Goal: Task Accomplishment & Management: Manage account settings

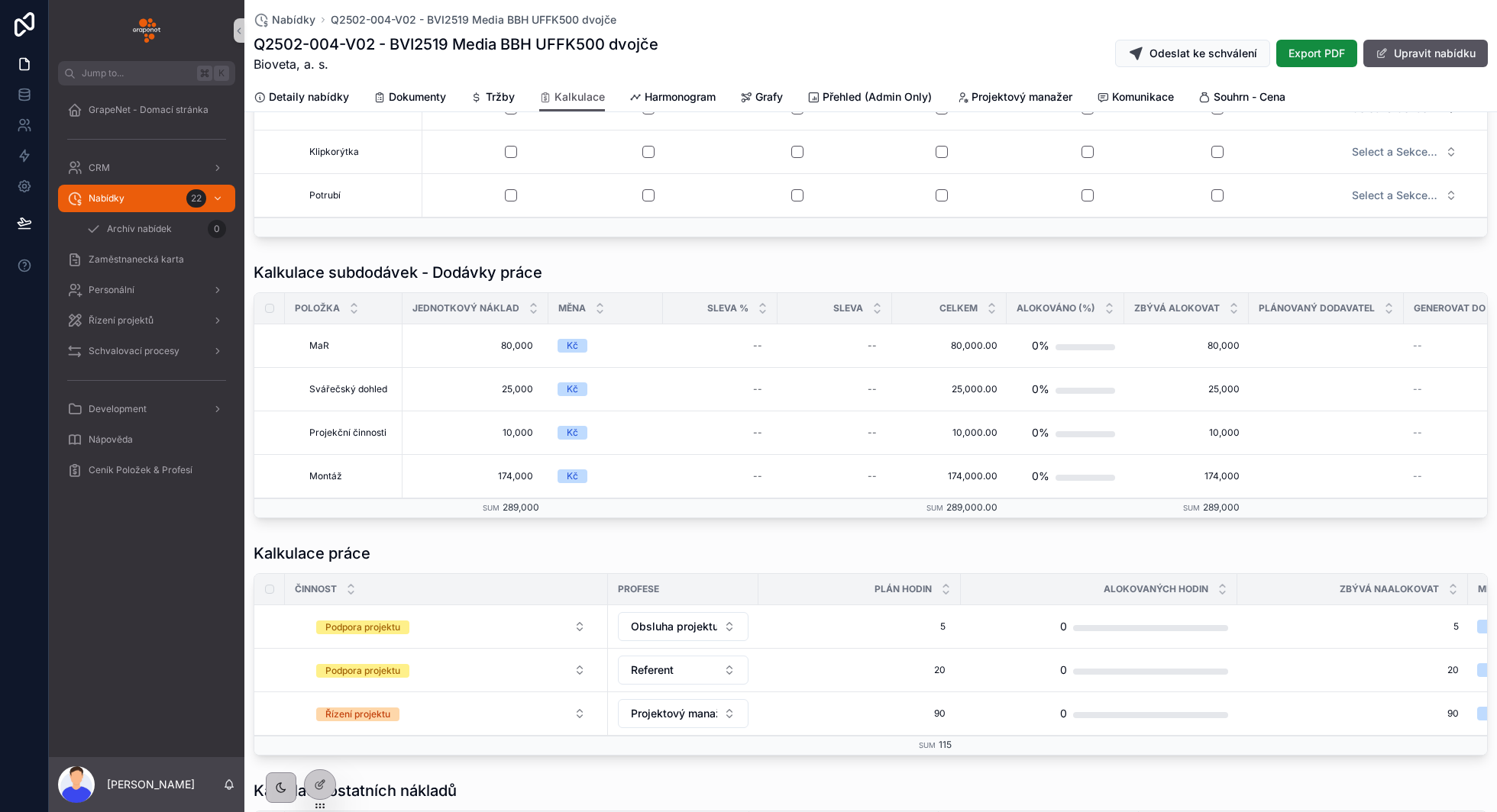
scroll to position [436, 0]
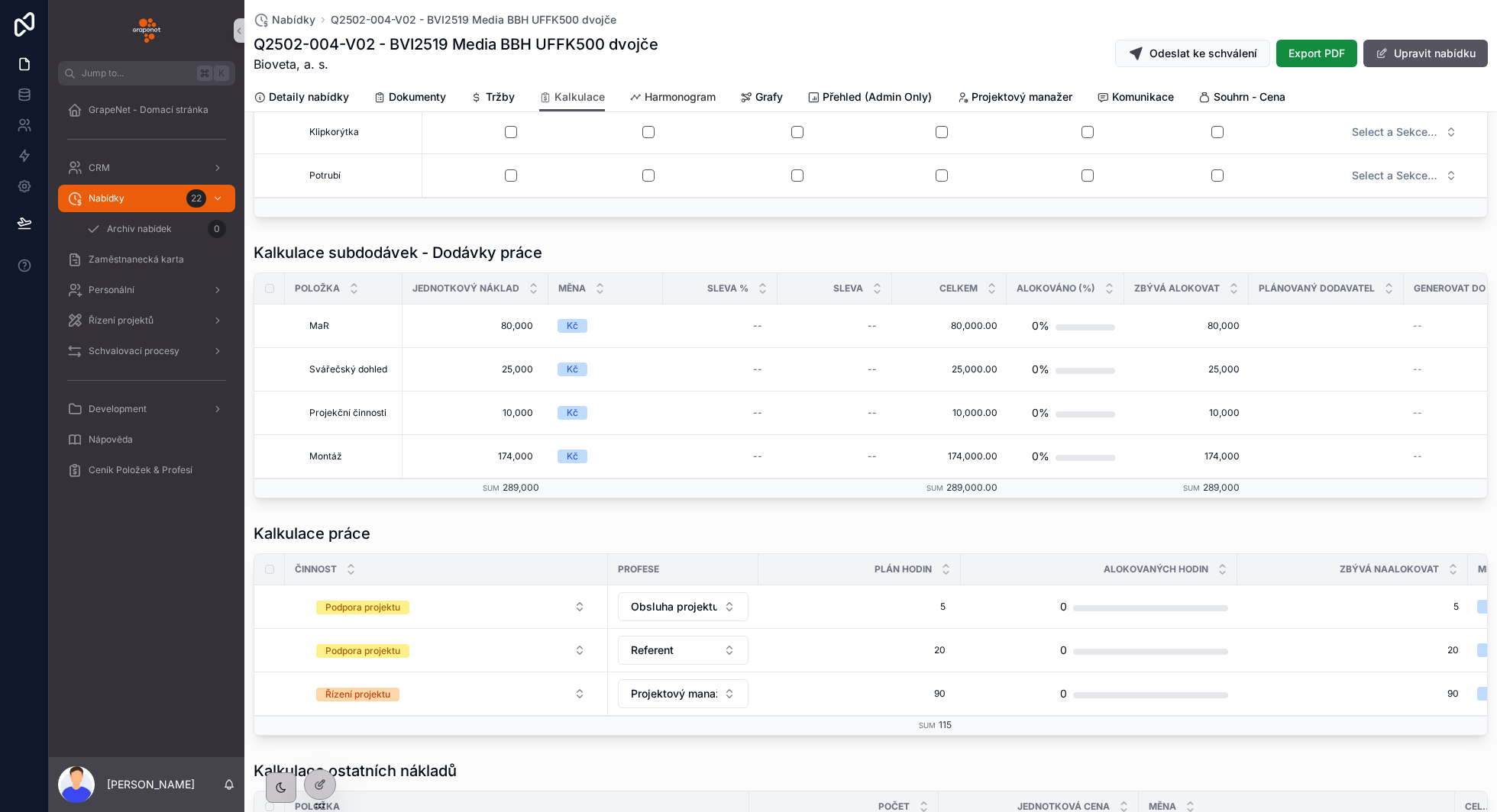
click at [691, 102] on span "Harmonogram" at bounding box center [680, 96] width 71 height 15
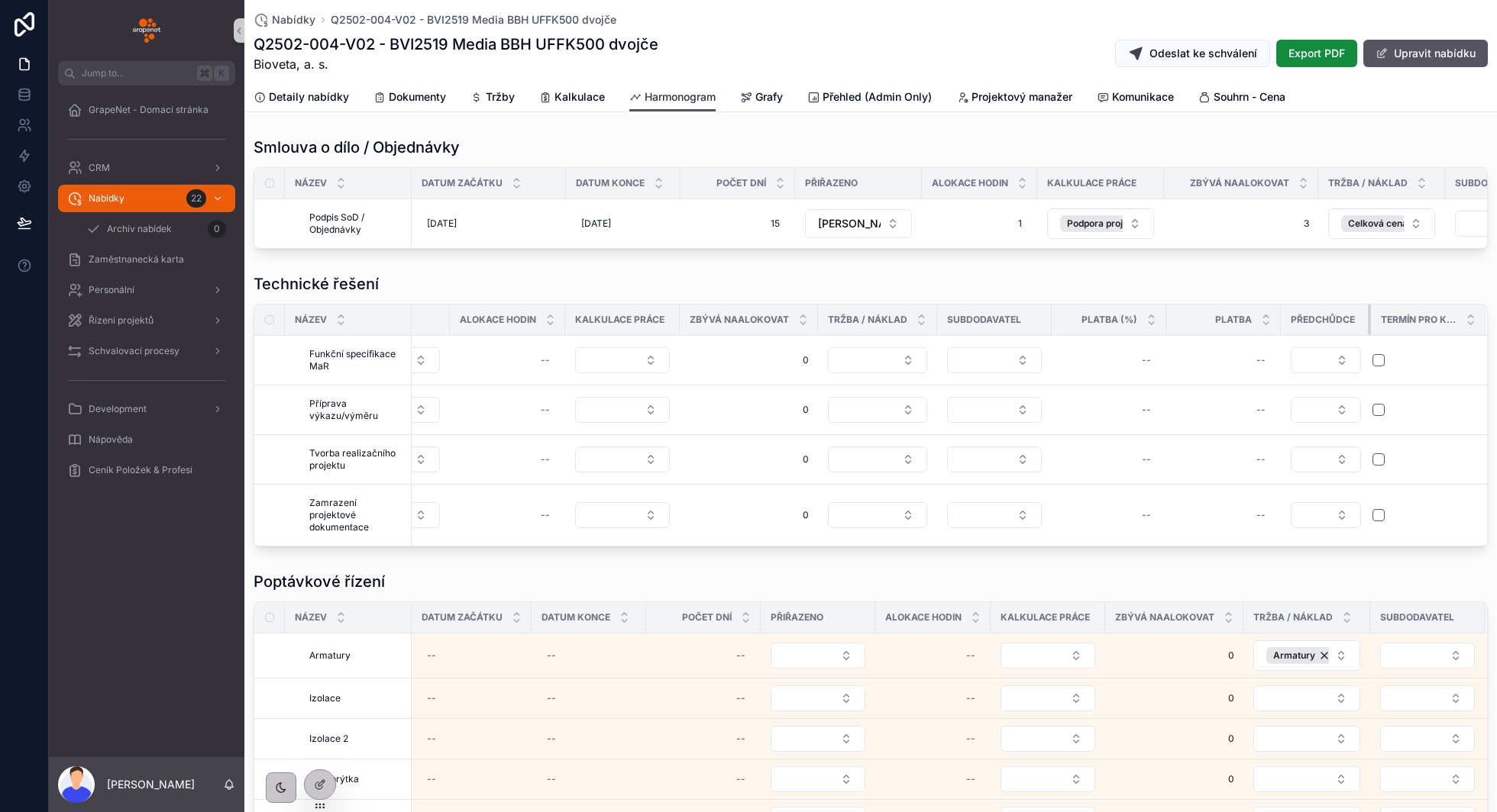
scroll to position [0, 417]
drag, startPoint x: 1369, startPoint y: 320, endPoint x: 1287, endPoint y: 314, distance: 82.2
click at [1289, 314] on th "Předchůdce" at bounding box center [1331, 319] width 84 height 31
drag, startPoint x: 1369, startPoint y: 320, endPoint x: 1416, endPoint y: 317, distance: 47.1
click at [1416, 317] on tr "Název Datum začátku Datum konce Počet dní Přiřazeno Alokace hodin Kalkulace prá…" at bounding box center [663, 319] width 1653 height 31
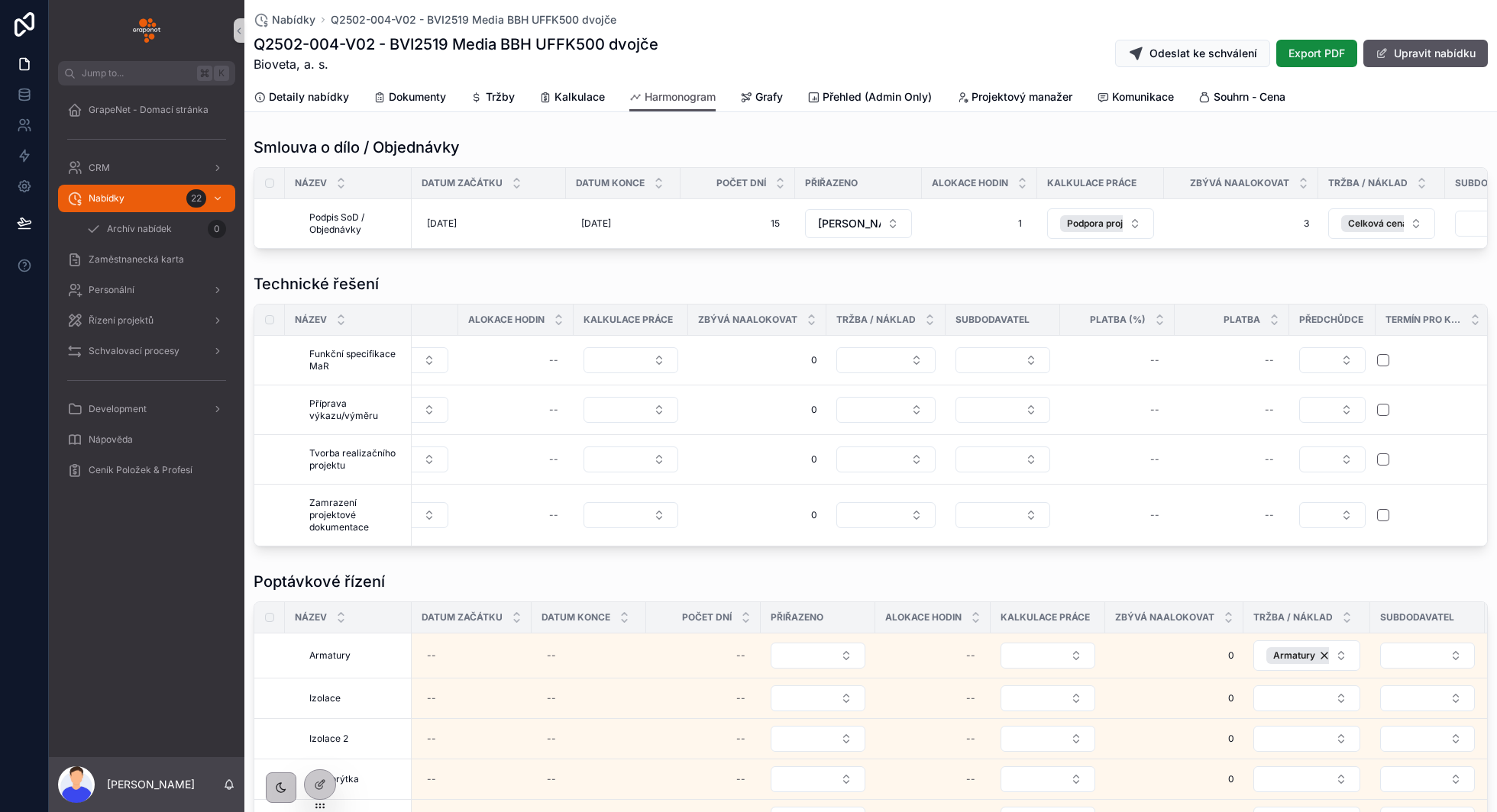
scroll to position [10, 0]
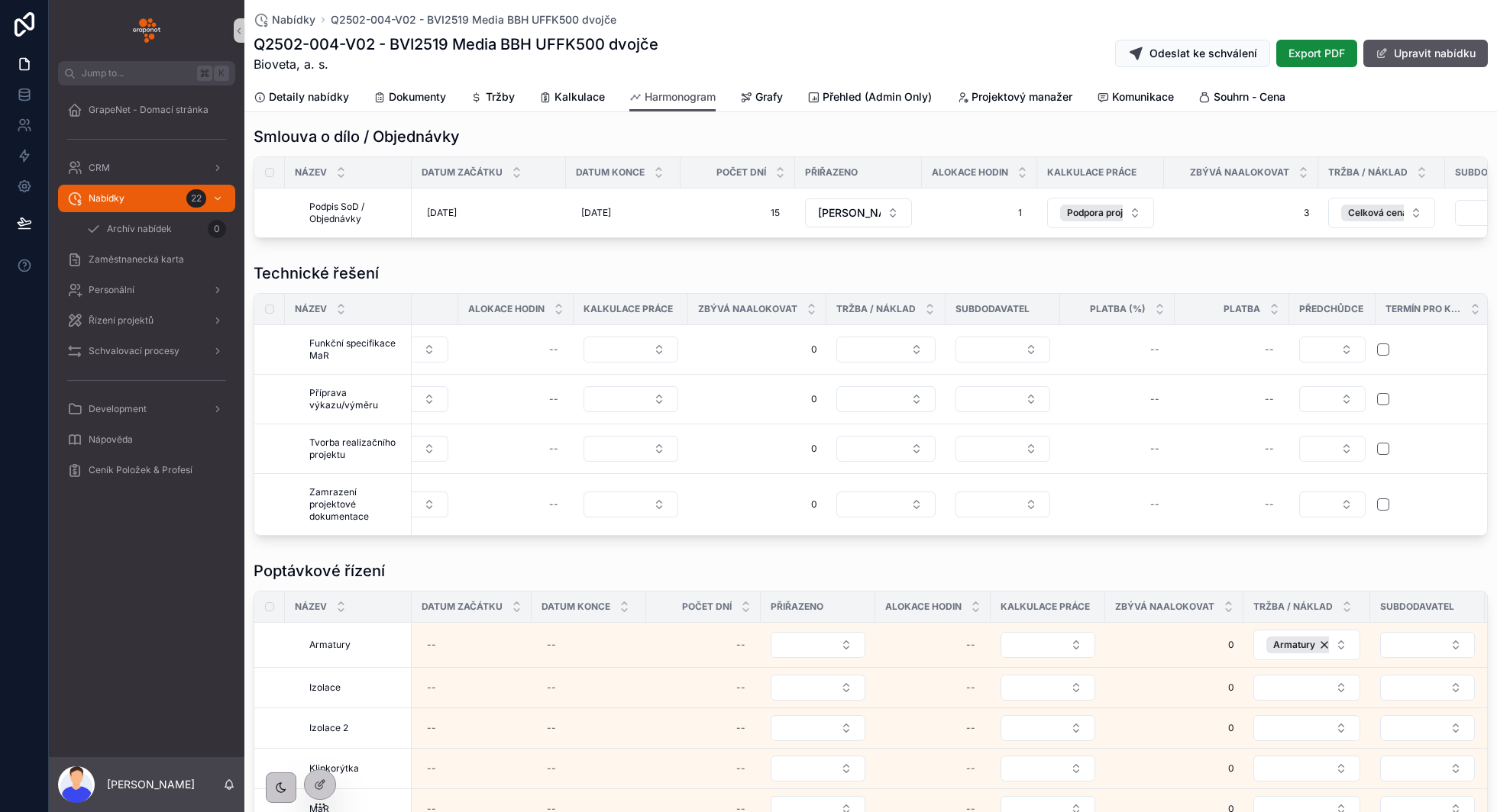
click at [1446, 305] on span "Termín pro klienta" at bounding box center [1423, 309] width 76 height 12
click at [1462, 304] on div "Termín pro klienta" at bounding box center [1432, 309] width 113 height 29
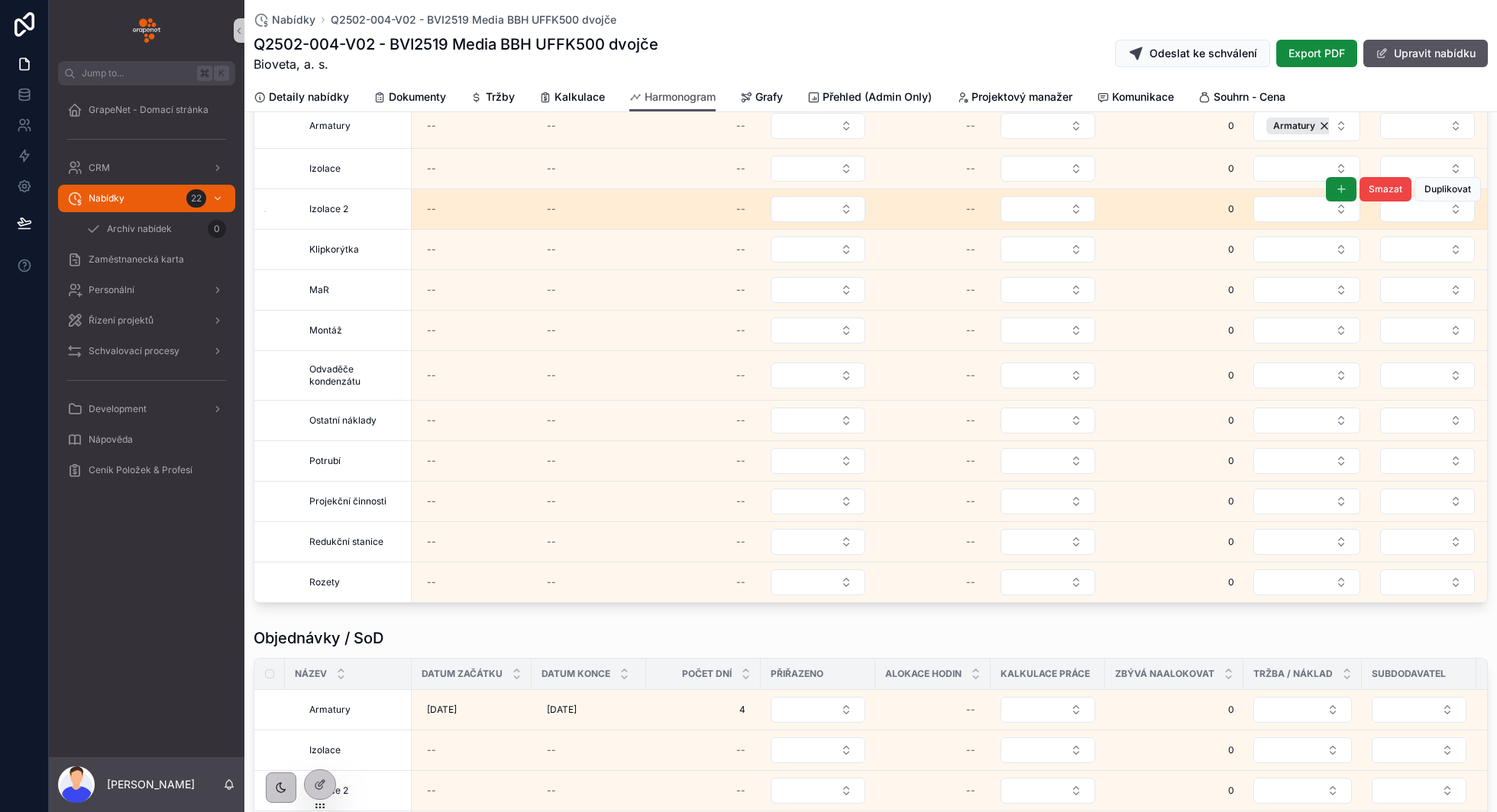
scroll to position [456, 0]
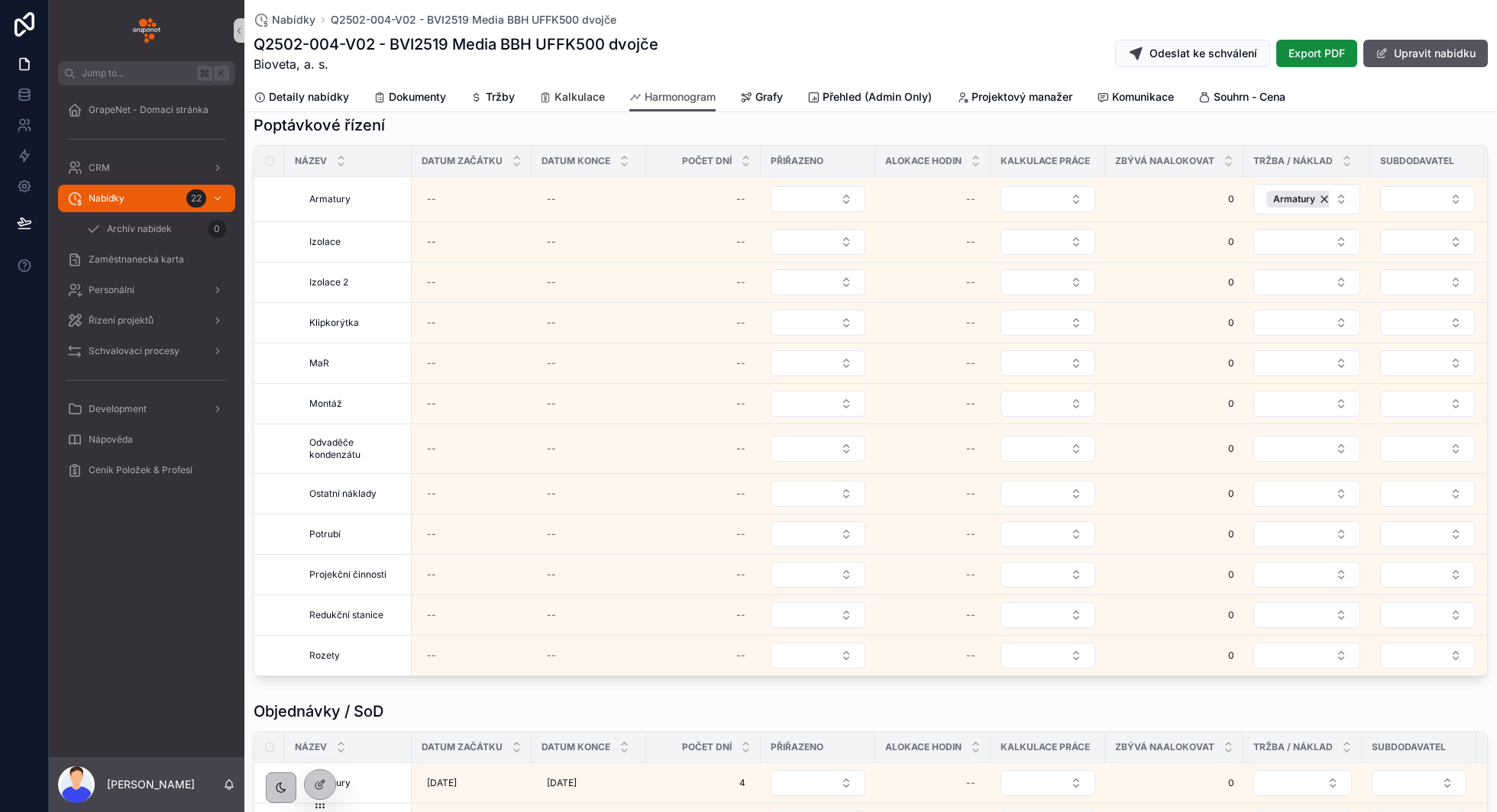
click at [582, 94] on span "Kalkulace" at bounding box center [580, 96] width 51 height 15
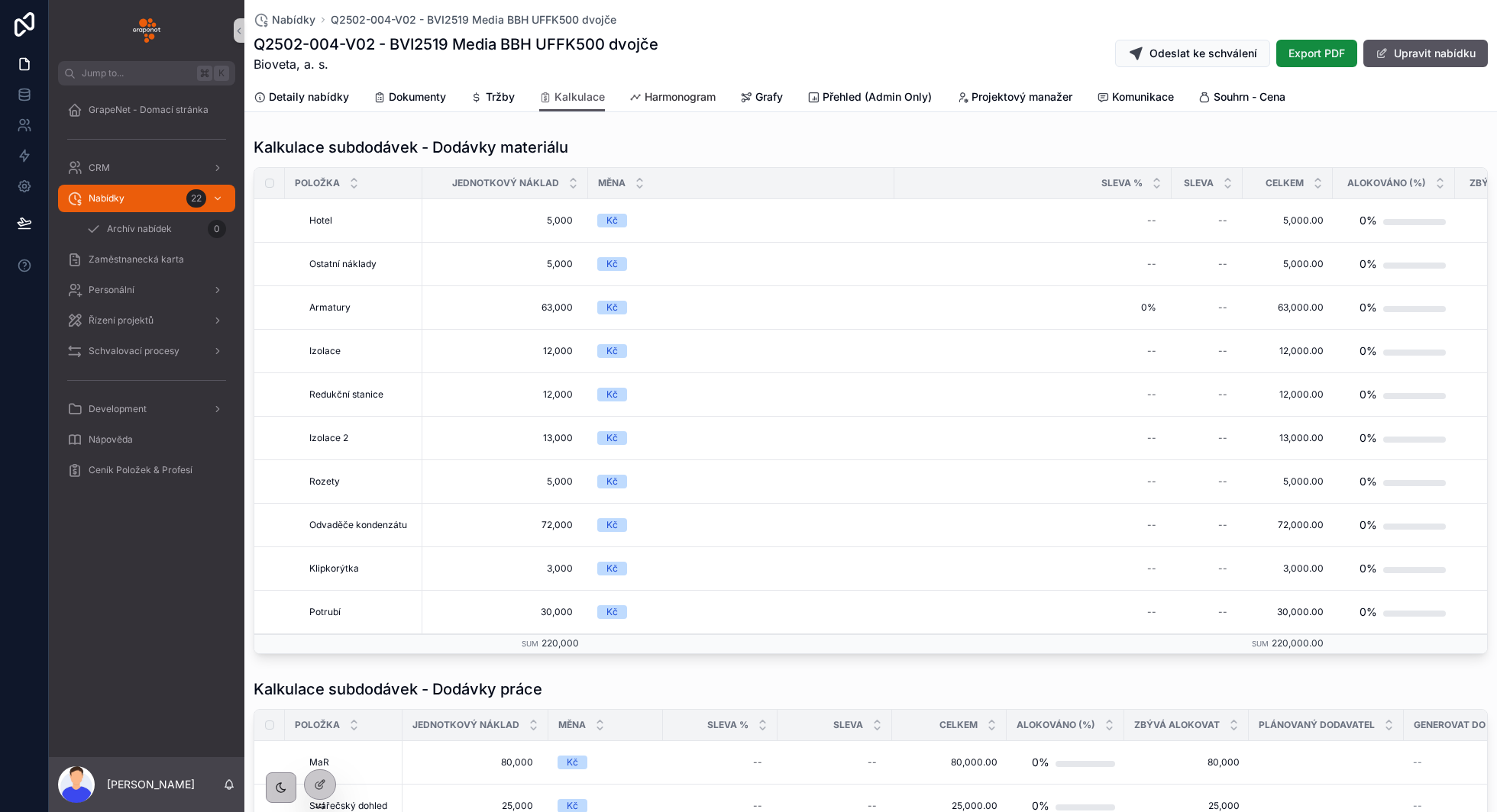
click at [675, 96] on span "Harmonogram" at bounding box center [680, 96] width 71 height 15
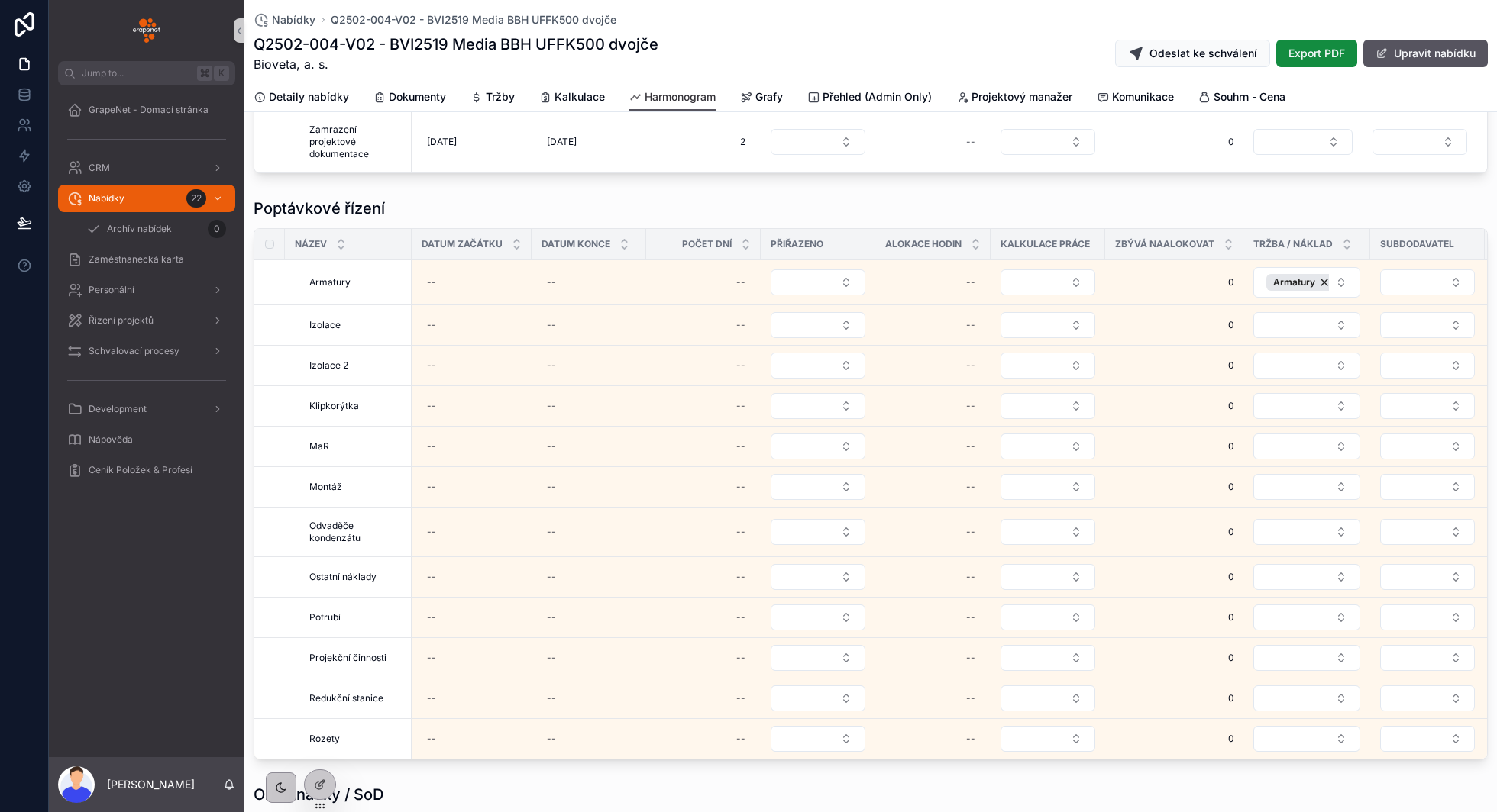
scroll to position [383, 0]
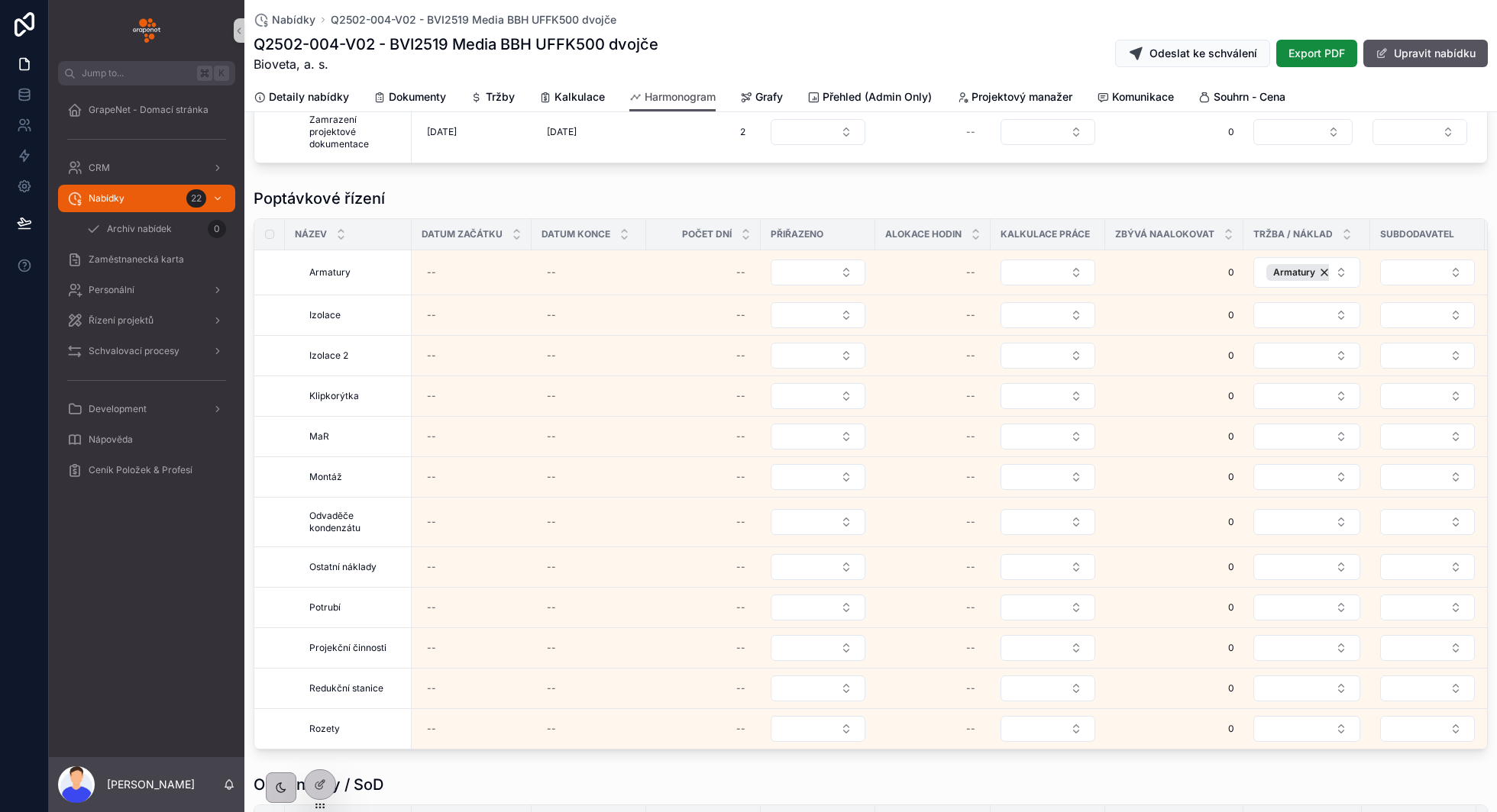
click at [696, 184] on div "Poptávkové řízení Název Datum začátku Datum konce Počet dní Přiřazeno Alokace h…" at bounding box center [870, 468] width 1252 height 574
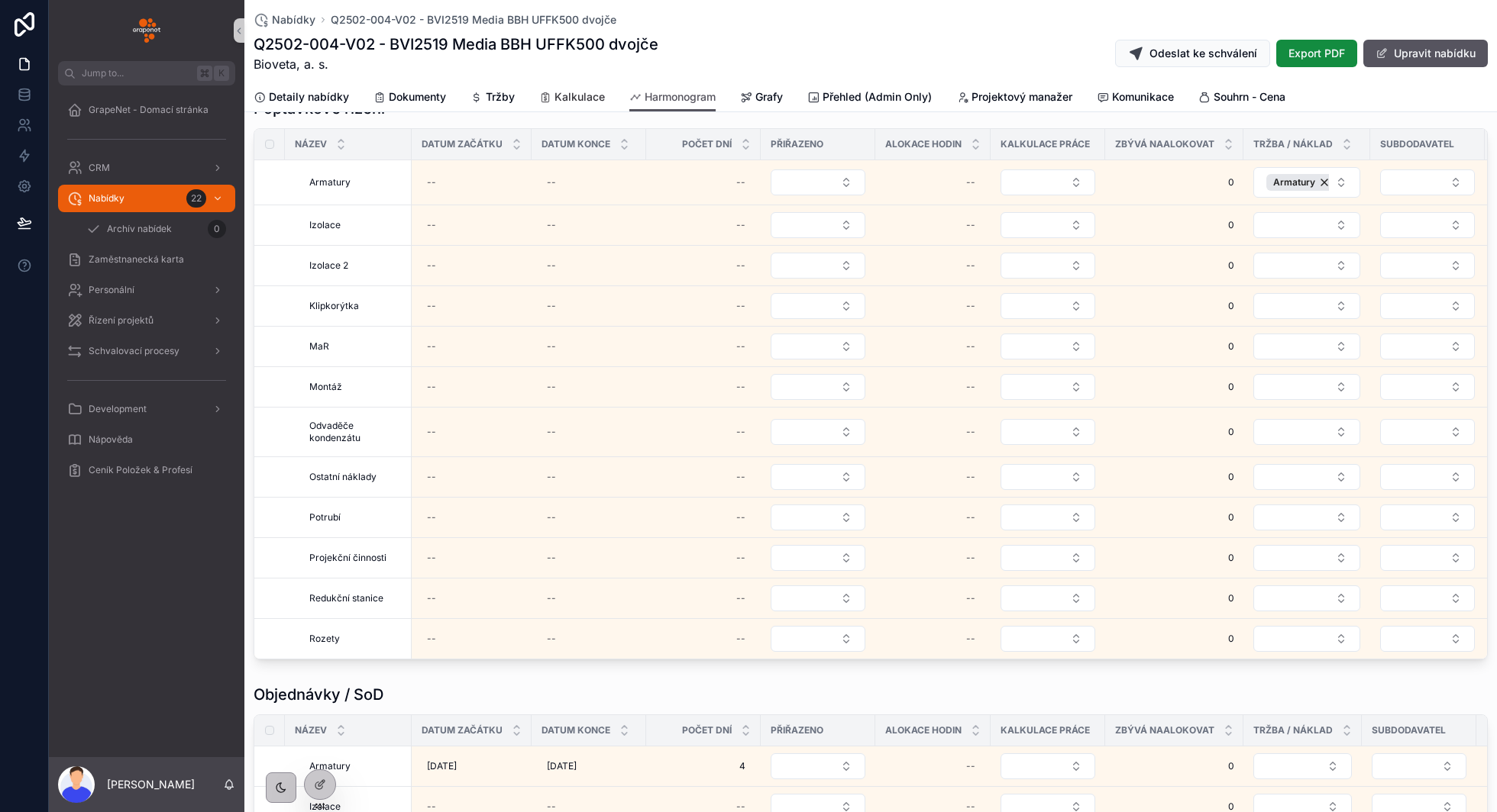
scroll to position [480, 0]
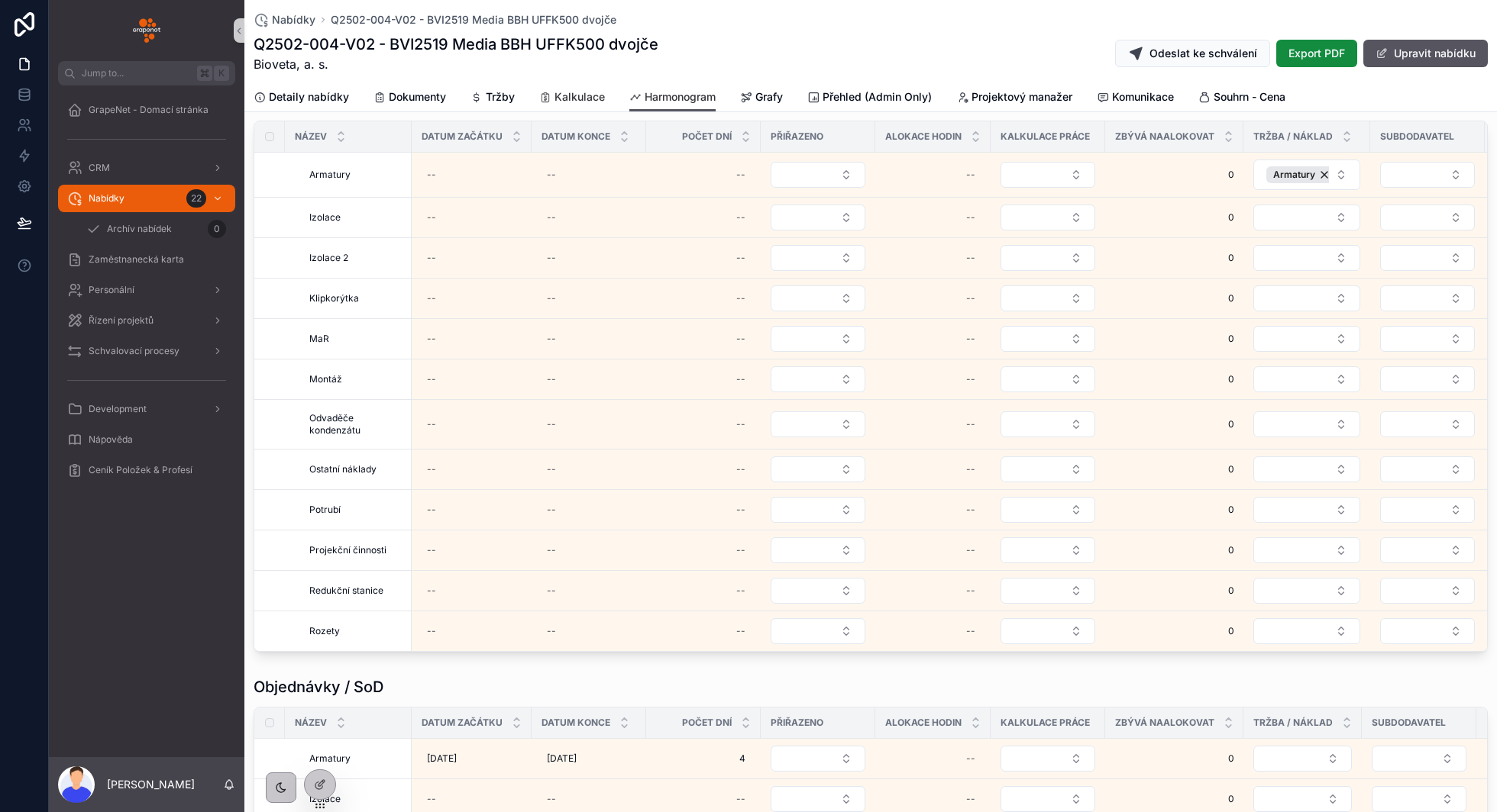
click at [586, 96] on span "Kalkulace" at bounding box center [580, 96] width 51 height 15
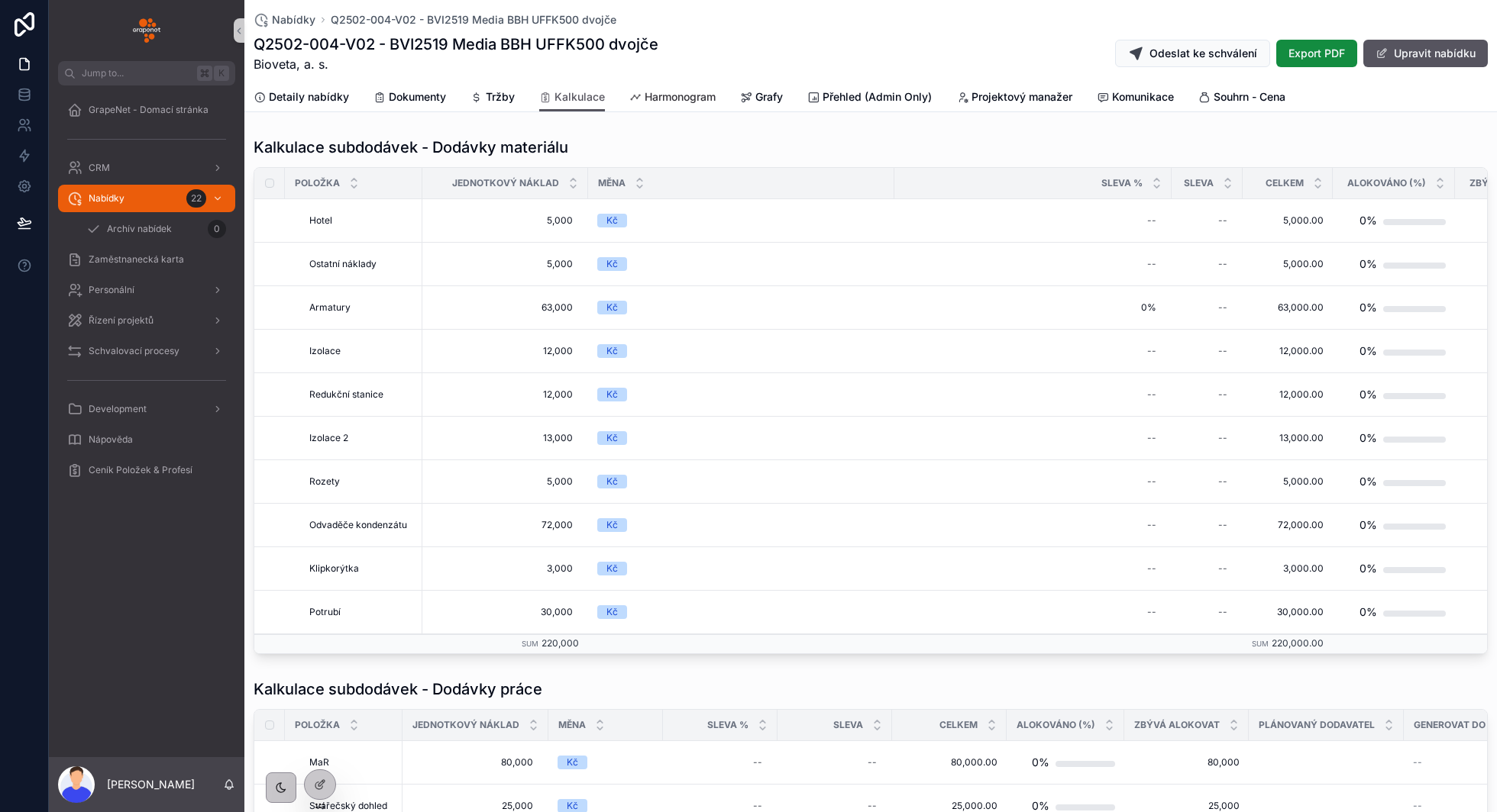
click at [653, 97] on span "Harmonogram" at bounding box center [680, 96] width 71 height 15
click at [692, 93] on span "Harmonogram" at bounding box center [680, 96] width 71 height 15
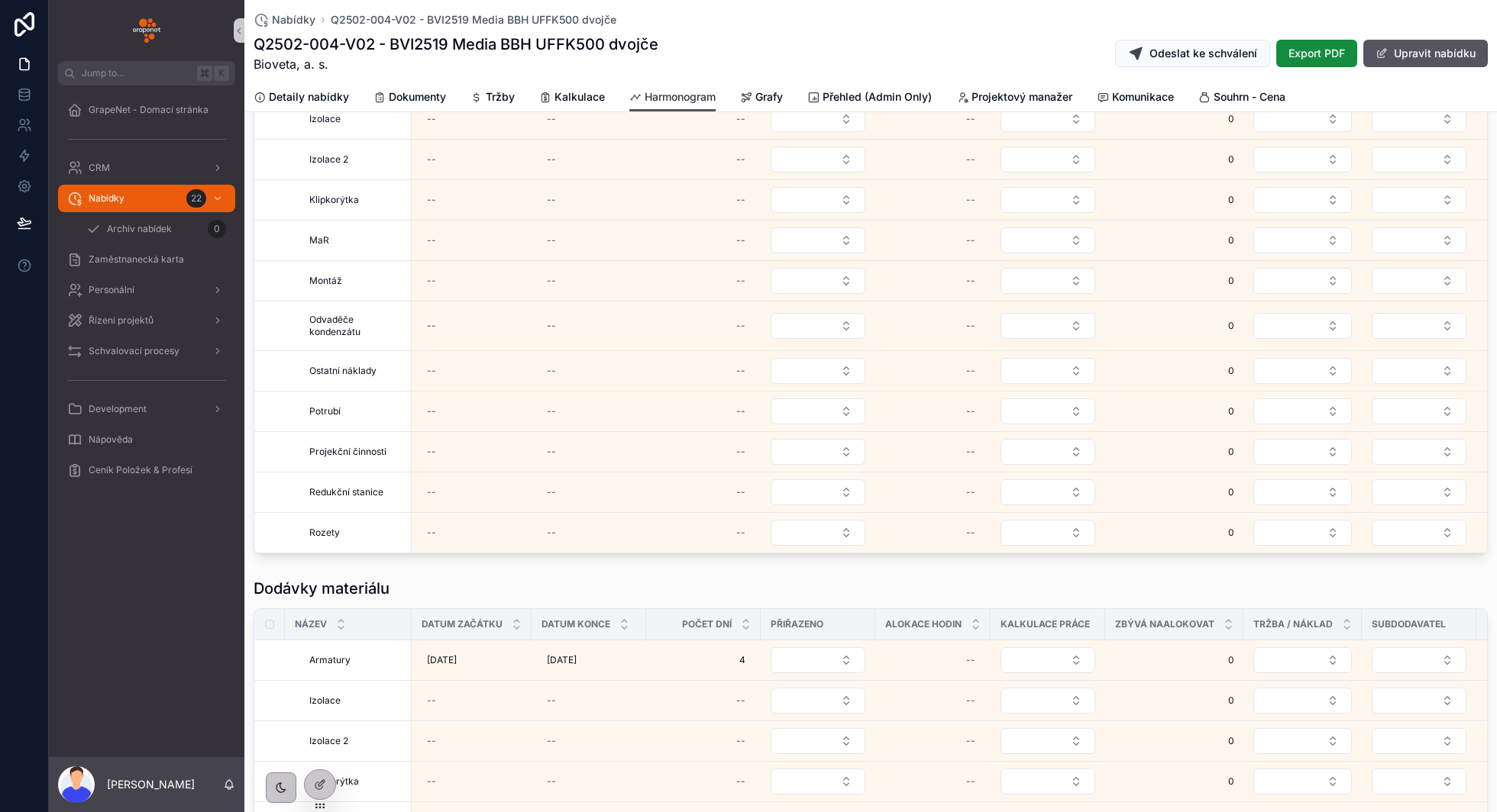
scroll to position [1164, 0]
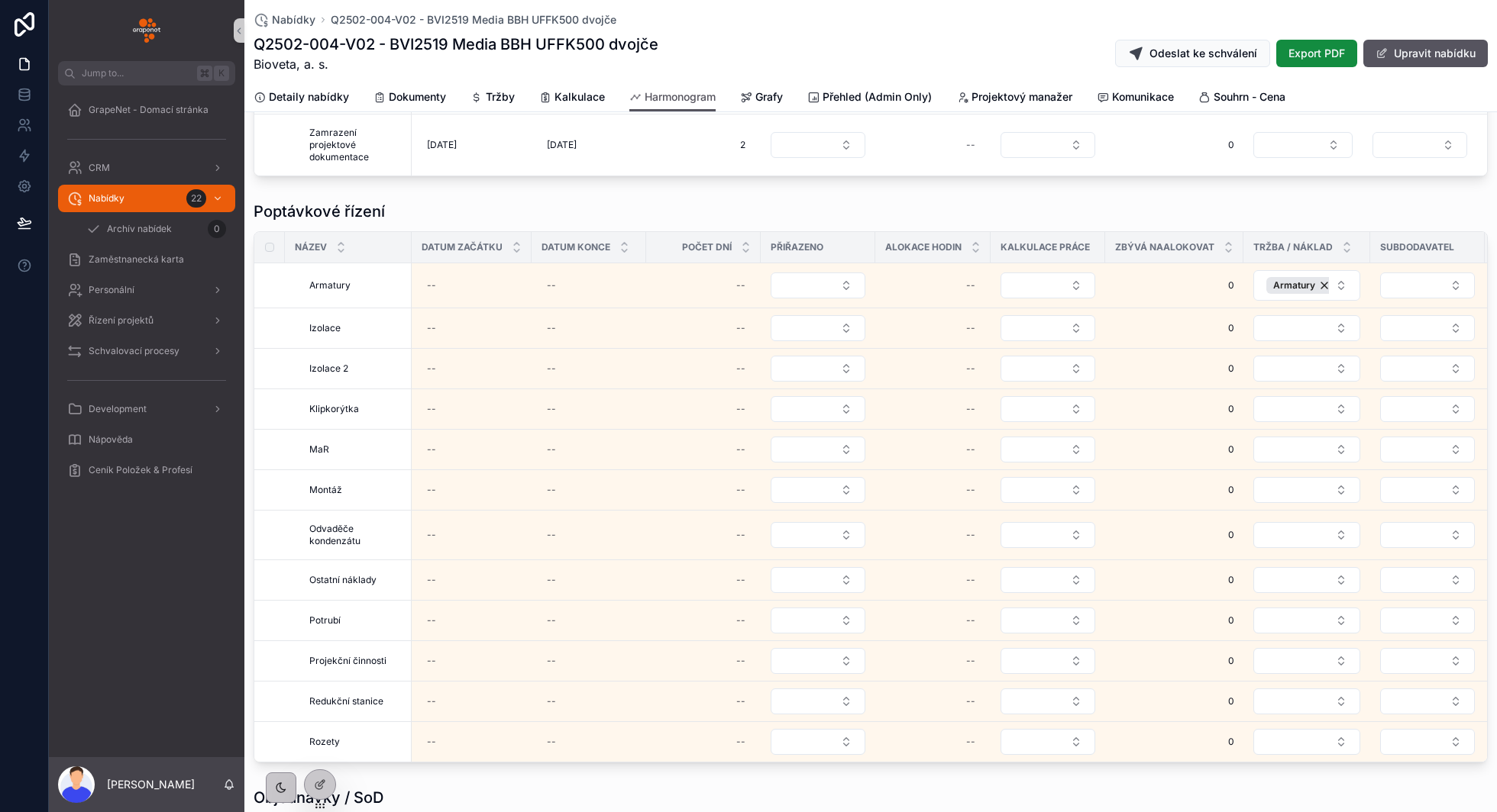
scroll to position [365, 0]
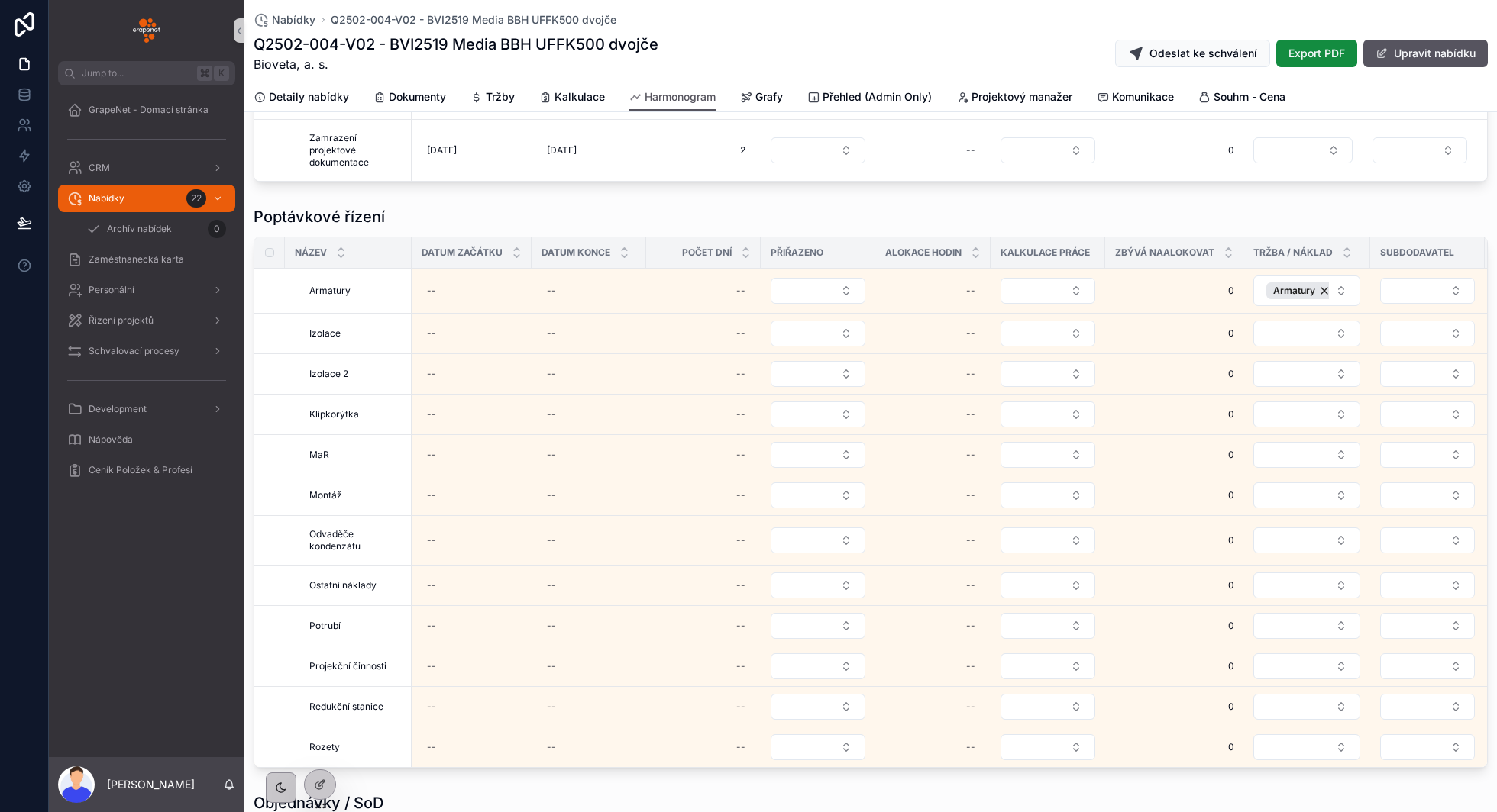
click at [599, 210] on div "Poptávkové řízení" at bounding box center [870, 216] width 1234 height 22
click at [584, 90] on span "Kalkulace" at bounding box center [580, 96] width 51 height 15
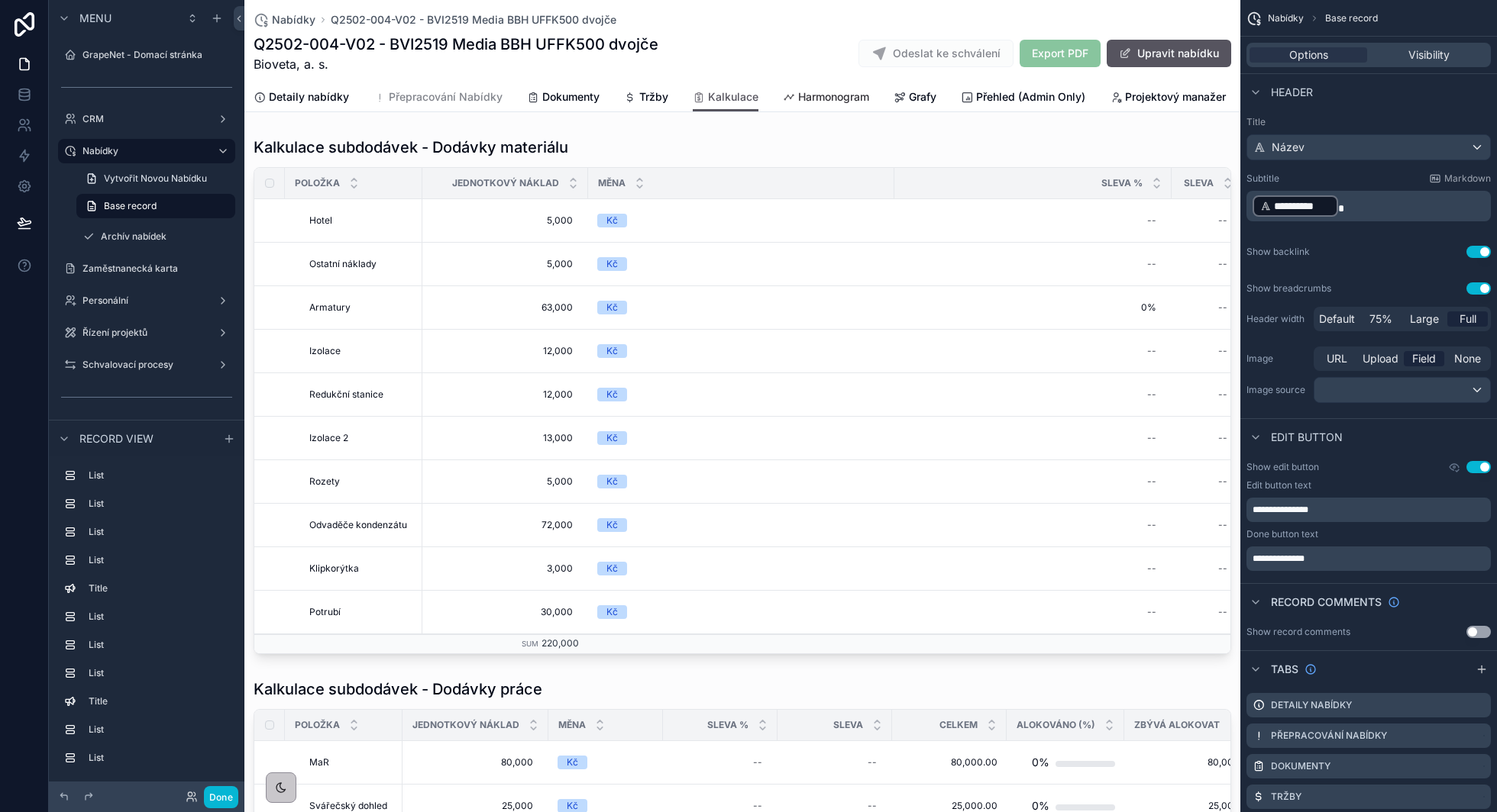
click at [807, 99] on span "Harmonogram" at bounding box center [834, 96] width 71 height 15
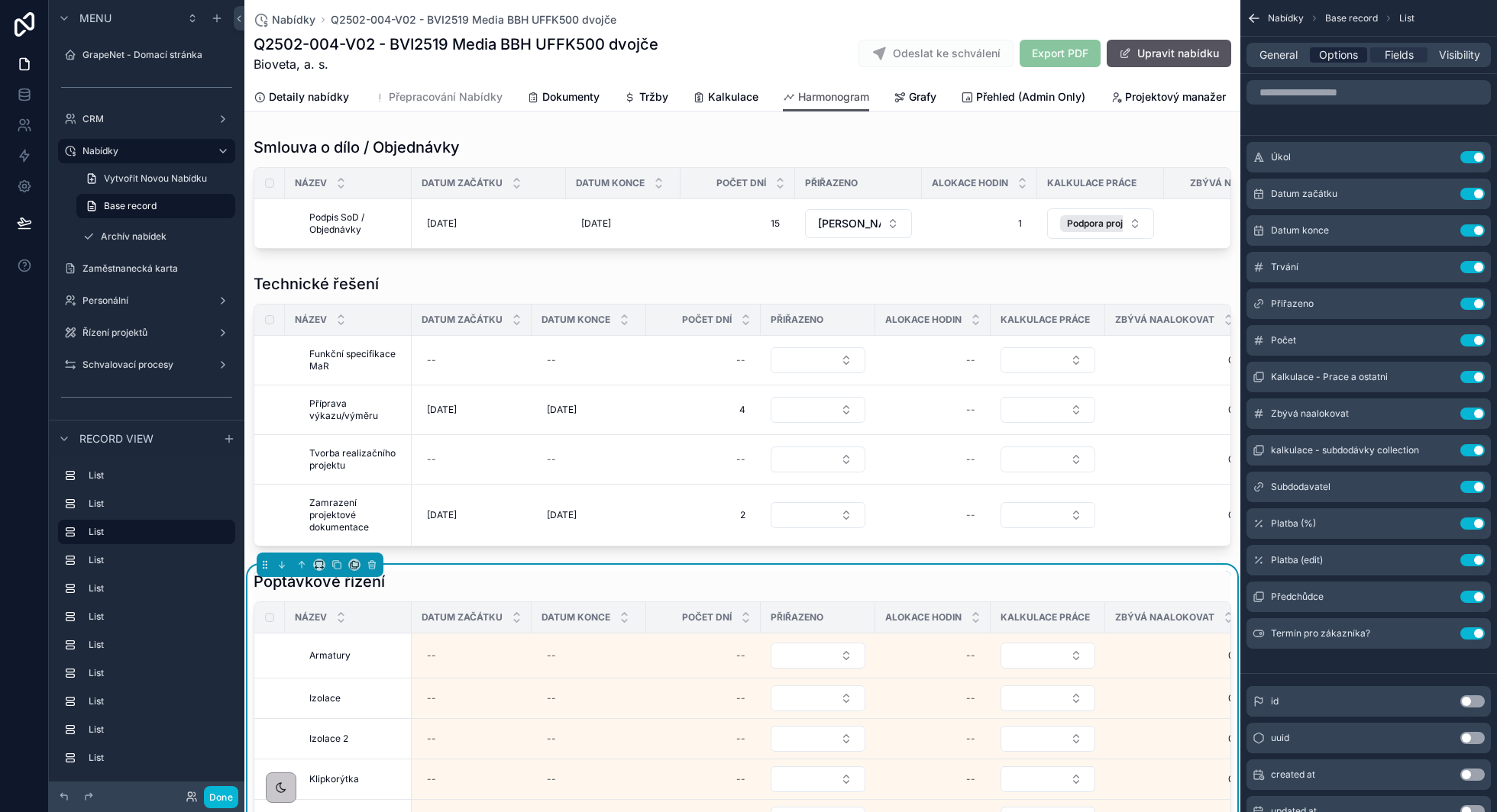
click at [1346, 50] on span "Options" at bounding box center [1339, 55] width 39 height 15
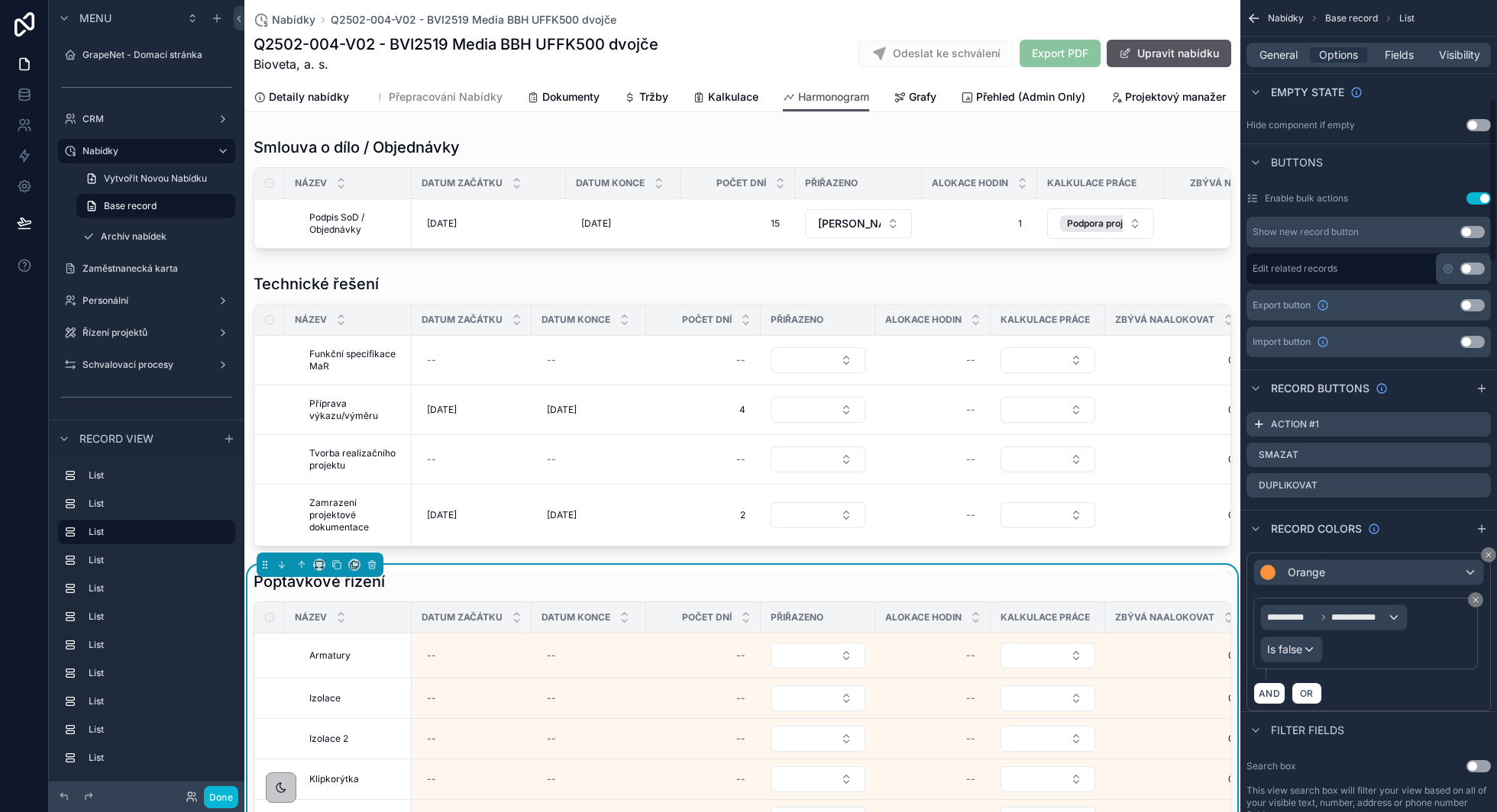
scroll to position [501, 0]
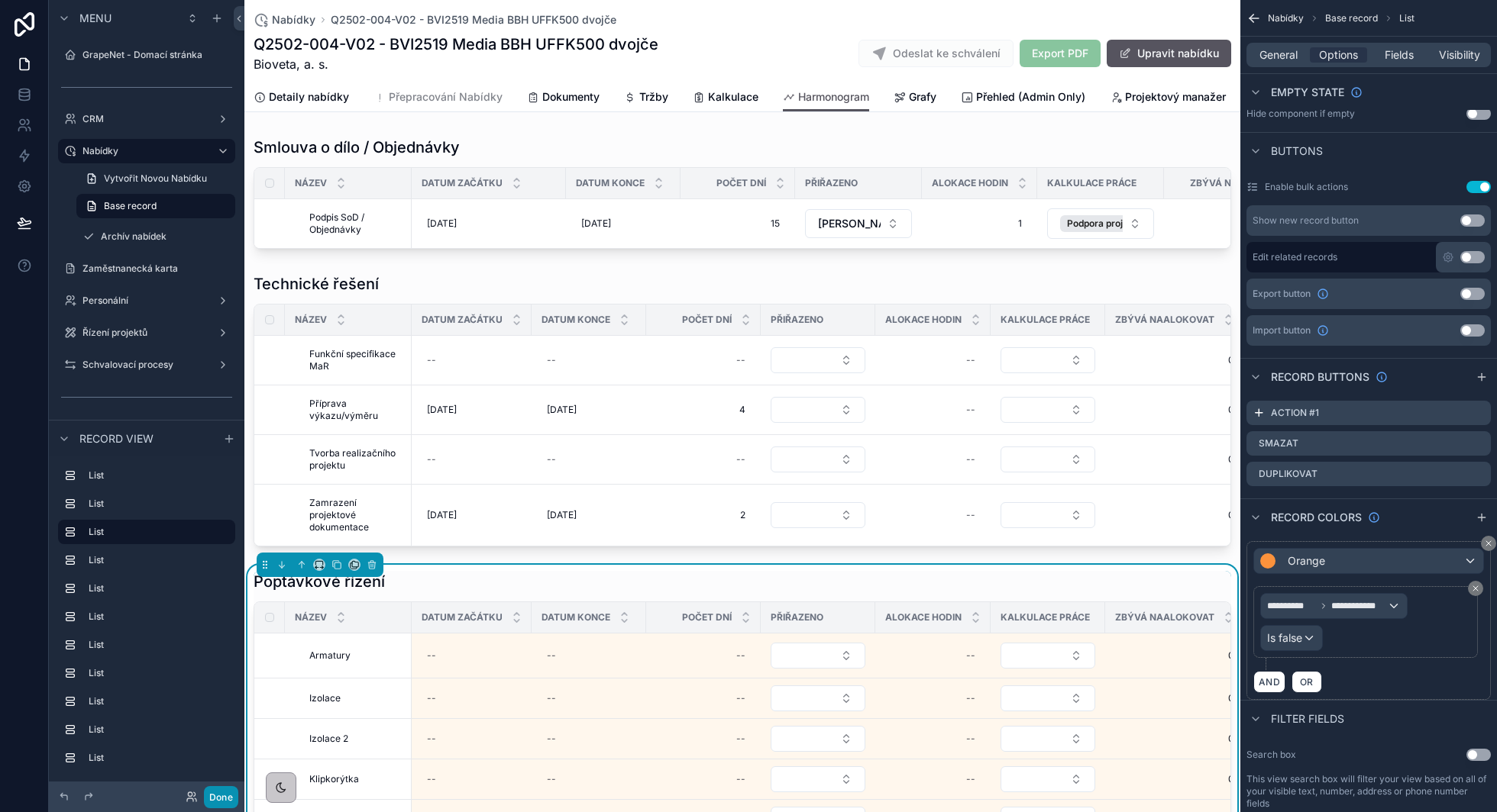
click at [225, 805] on button "Done" at bounding box center [221, 798] width 35 height 22
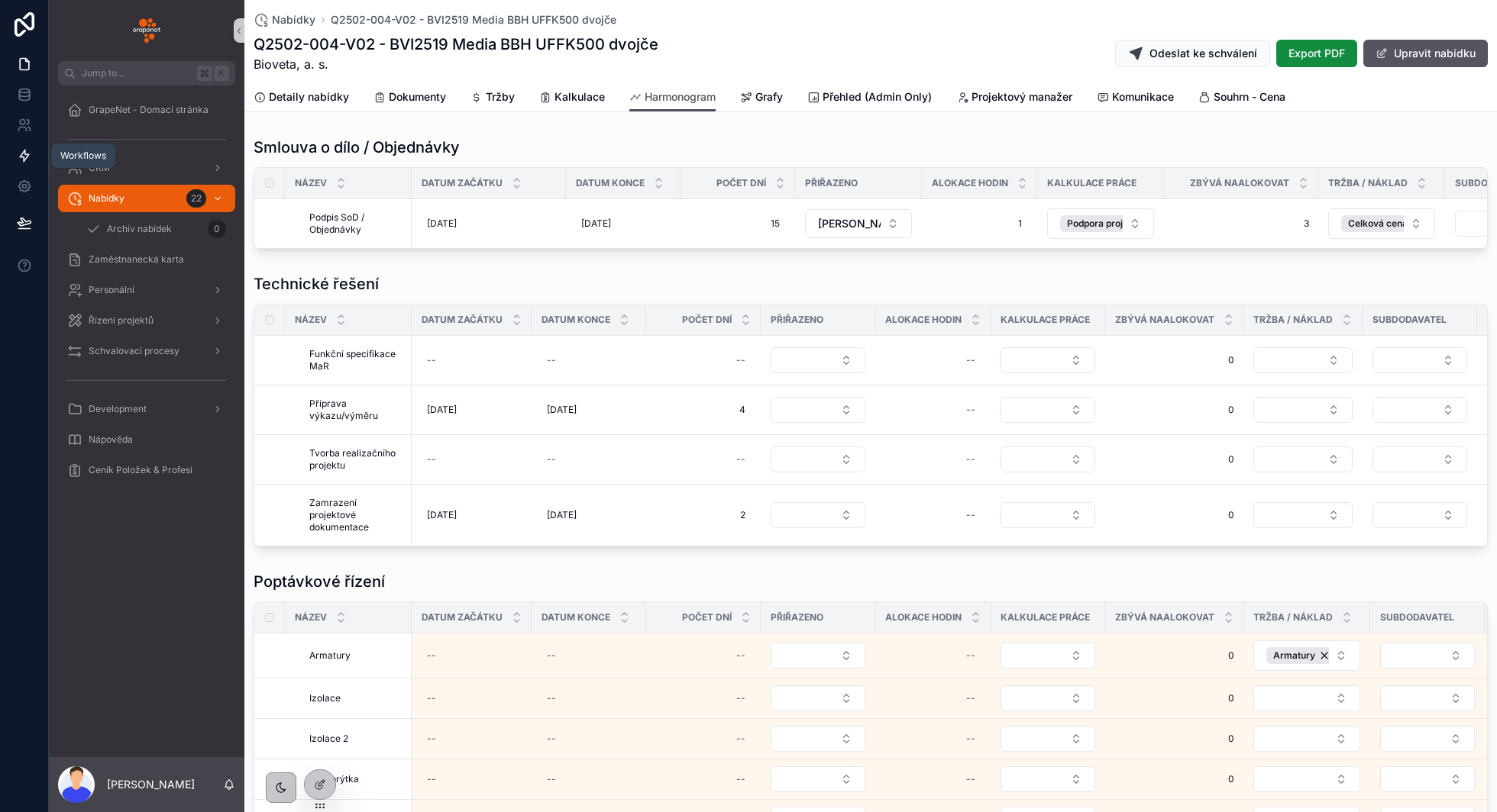
click at [28, 146] on link at bounding box center [23, 155] width 48 height 31
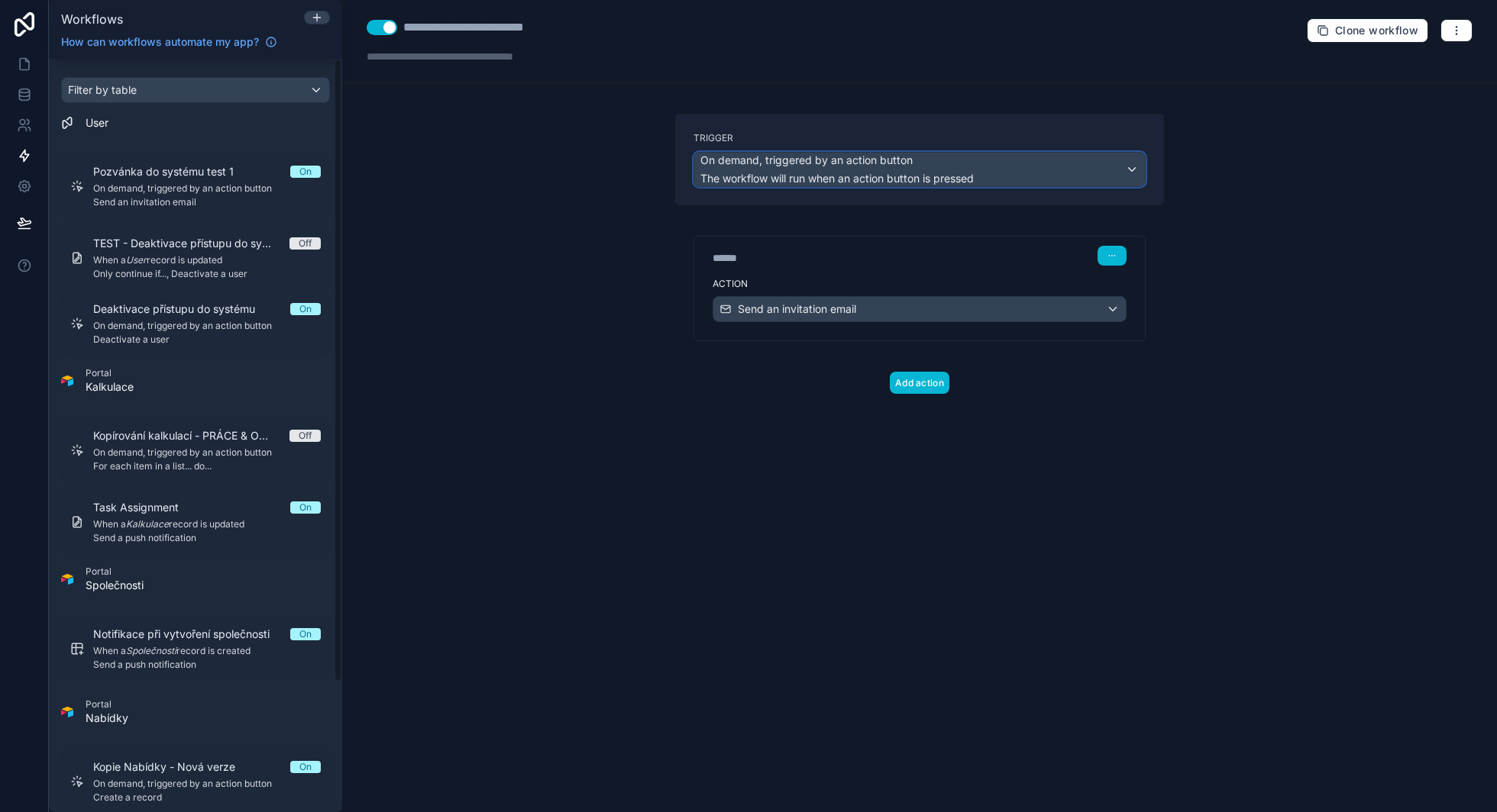
click at [1005, 178] on div "On demand, triggered by an action button The workflow will run when an action b…" at bounding box center [919, 170] width 451 height 34
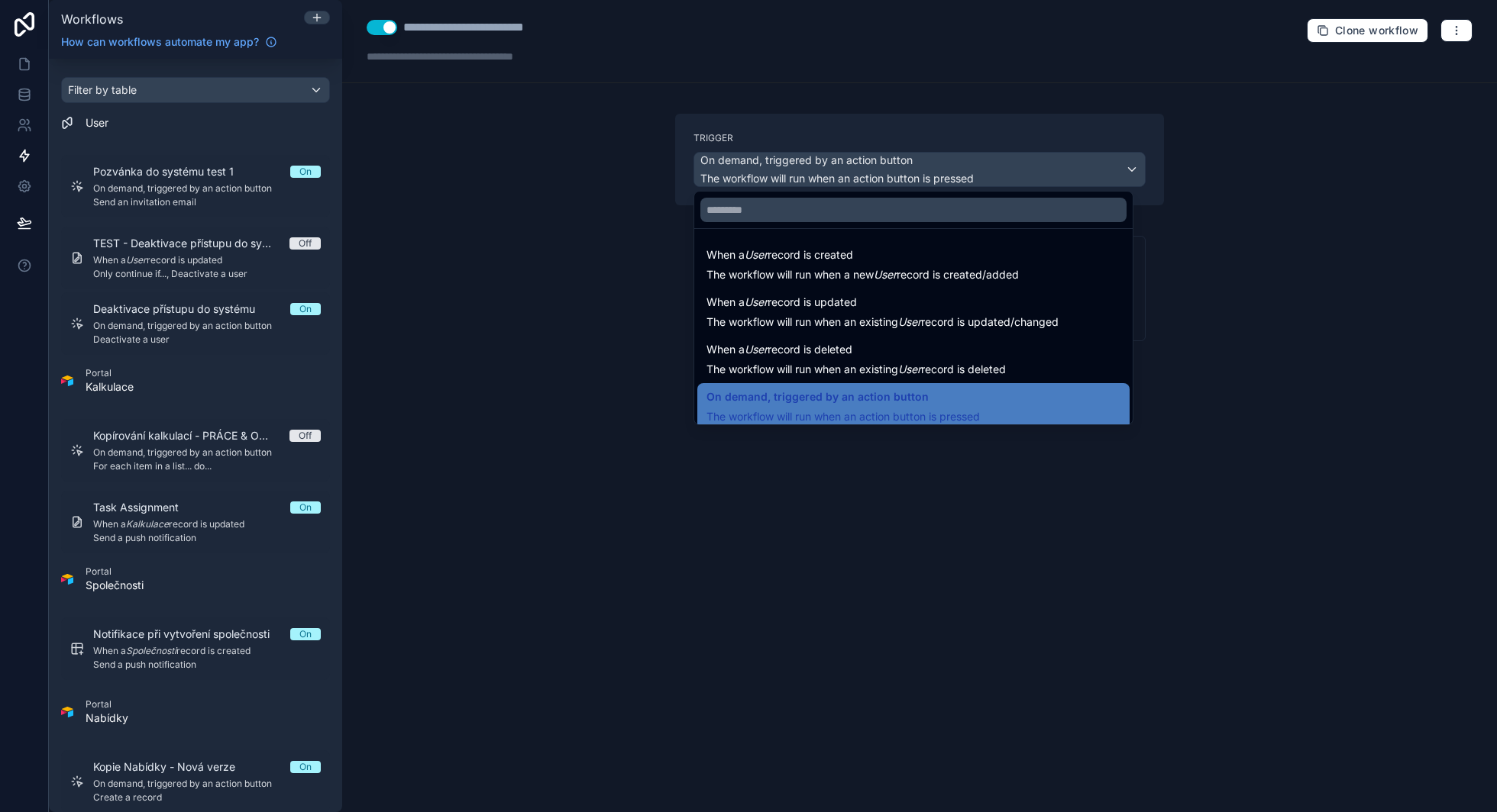
click at [1281, 200] on div at bounding box center [748, 406] width 1497 height 812
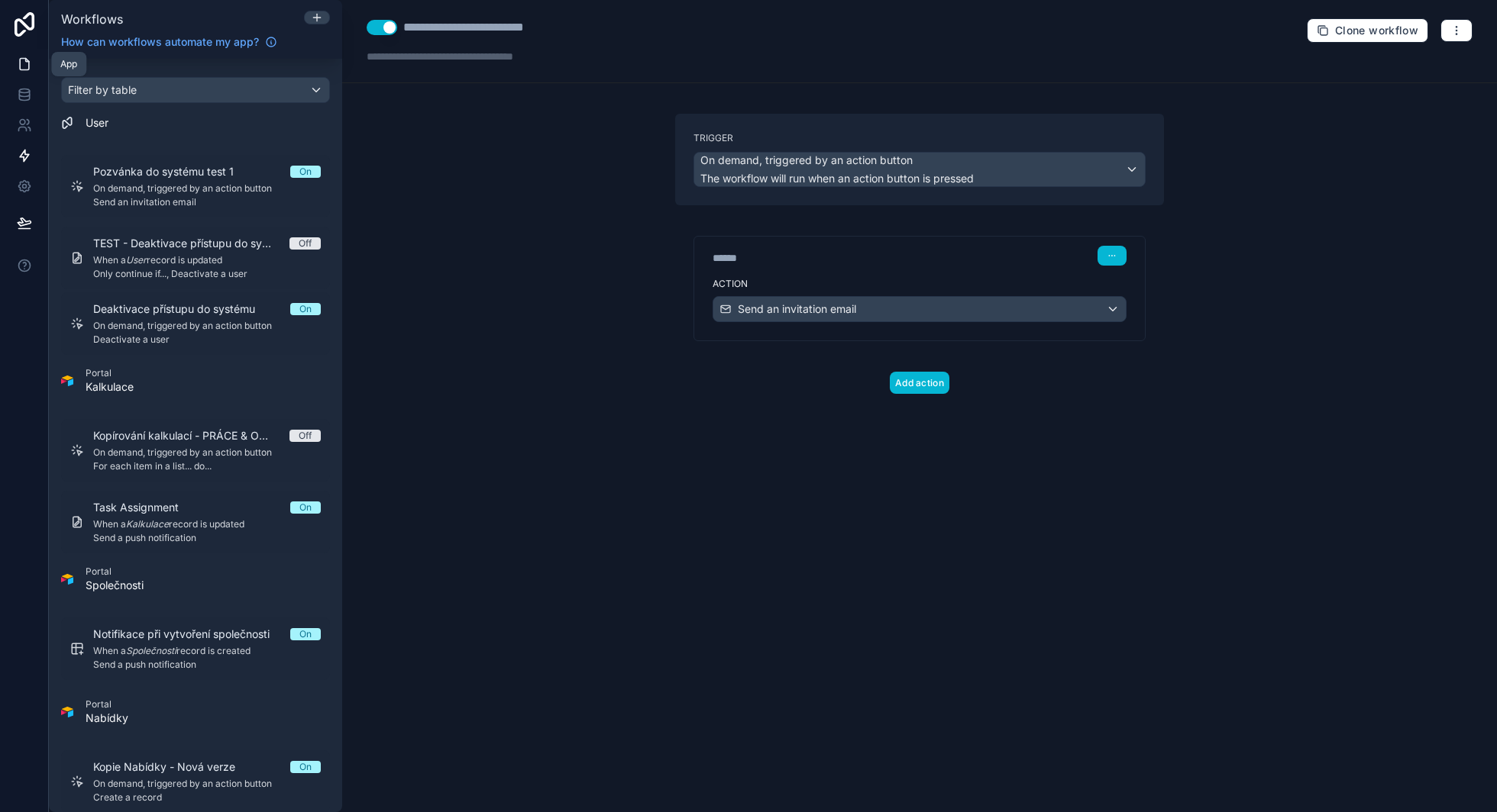
click at [30, 58] on icon at bounding box center [24, 64] width 15 height 15
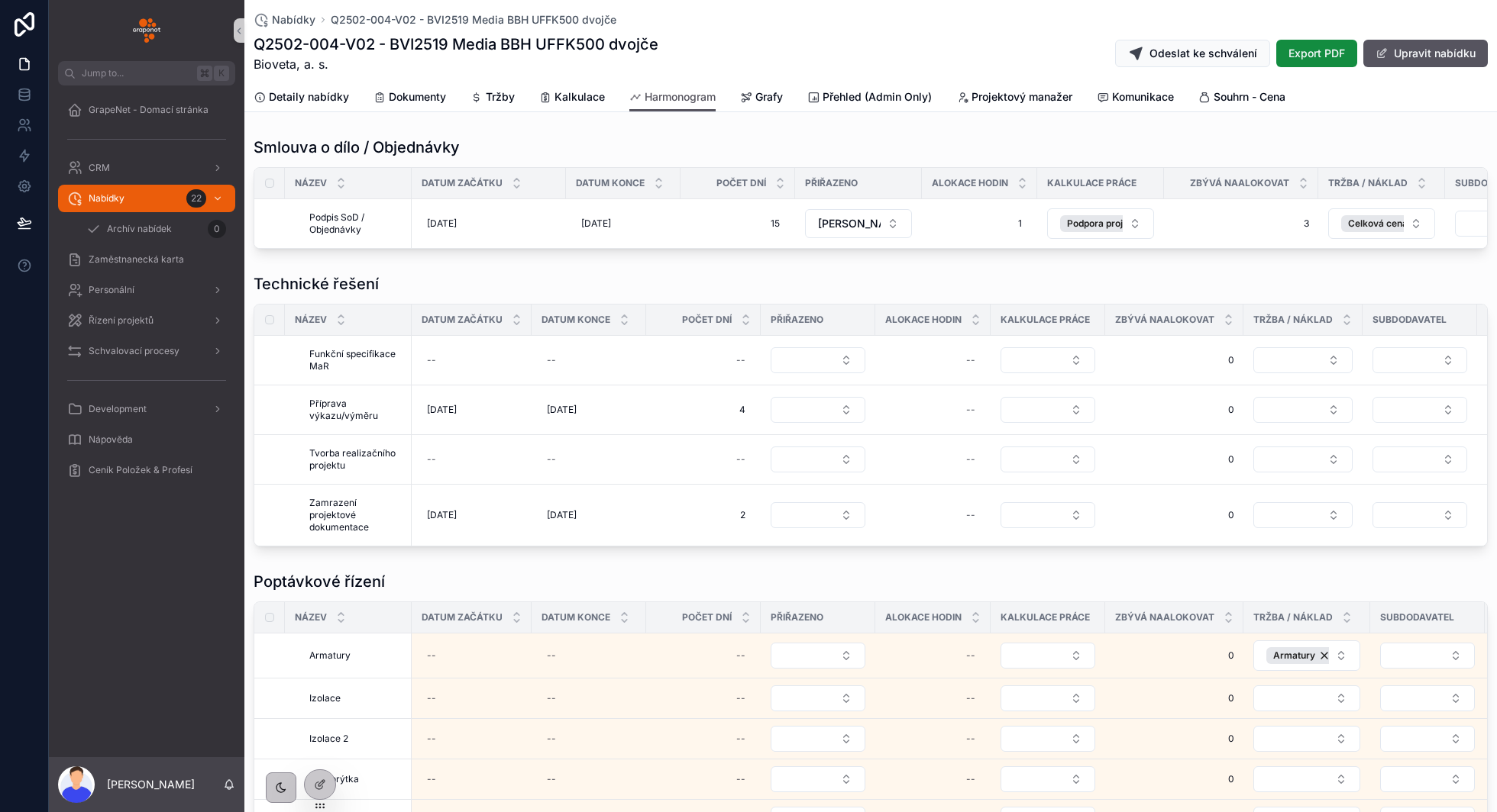
click at [141, 34] on img "scrollable content" at bounding box center [146, 31] width 27 height 24
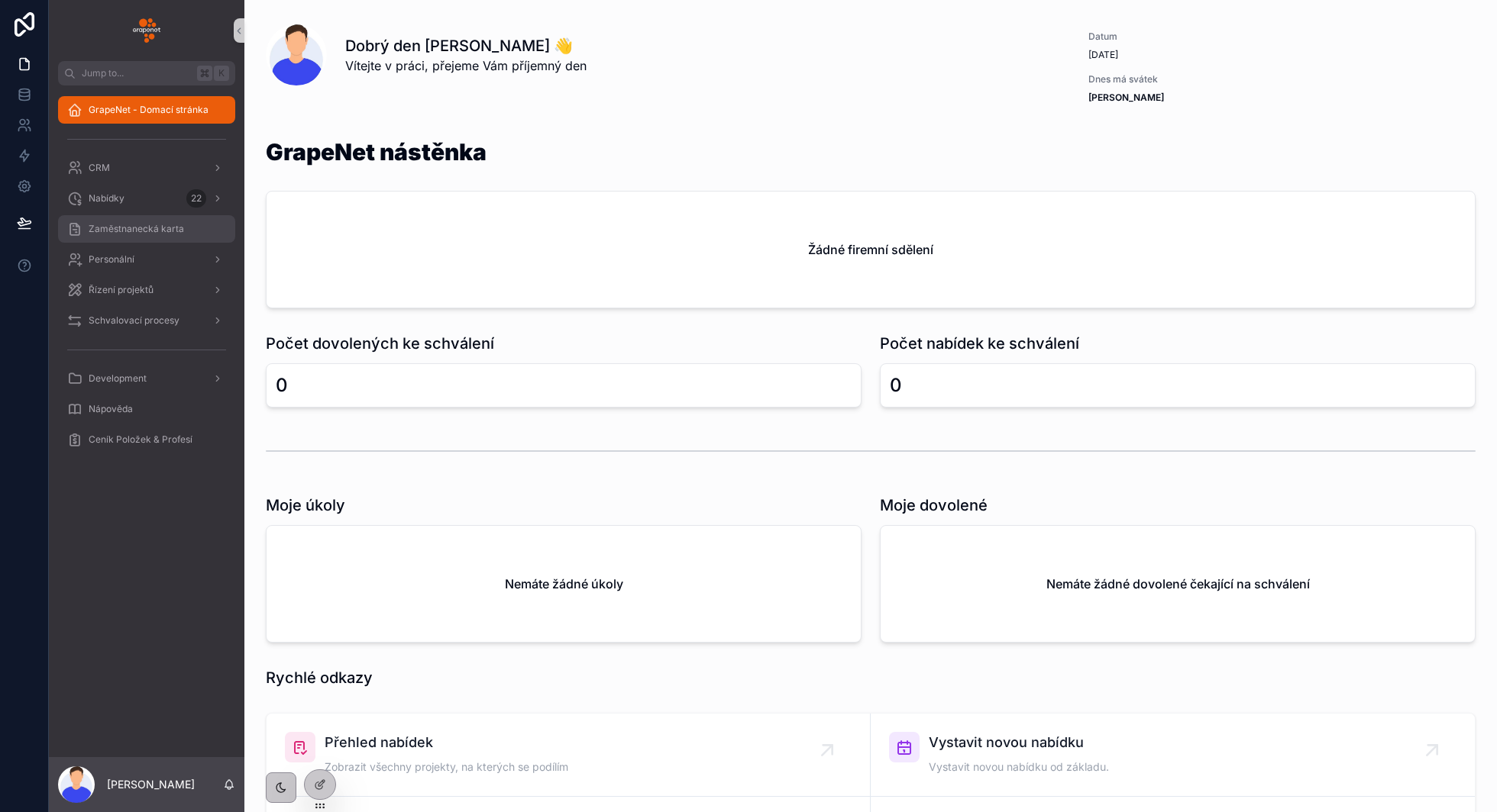
click at [162, 237] on div "Zaměstnanecká karta" at bounding box center [147, 229] width 159 height 24
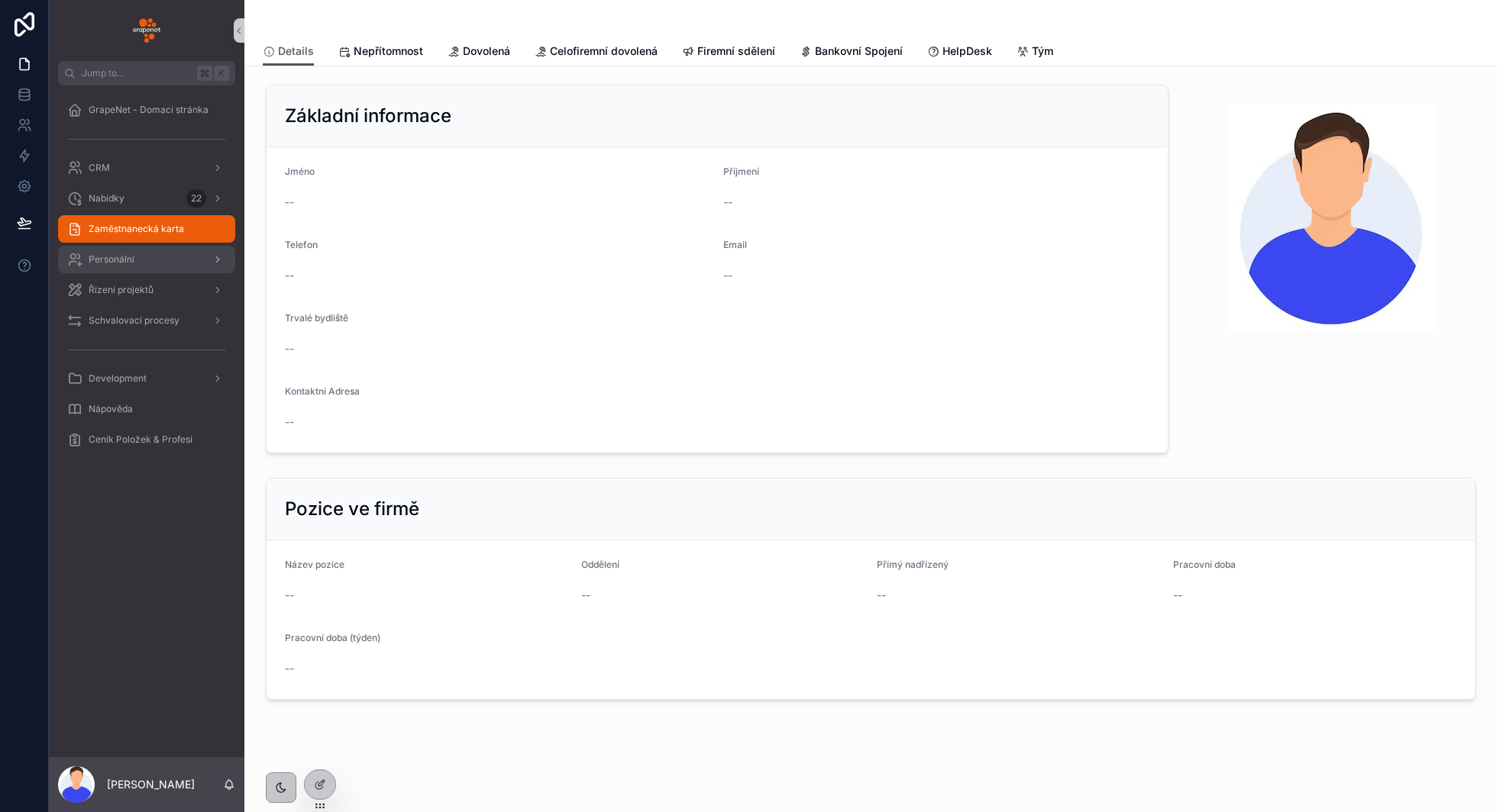
click at [167, 266] on div "Personální" at bounding box center [147, 259] width 159 height 24
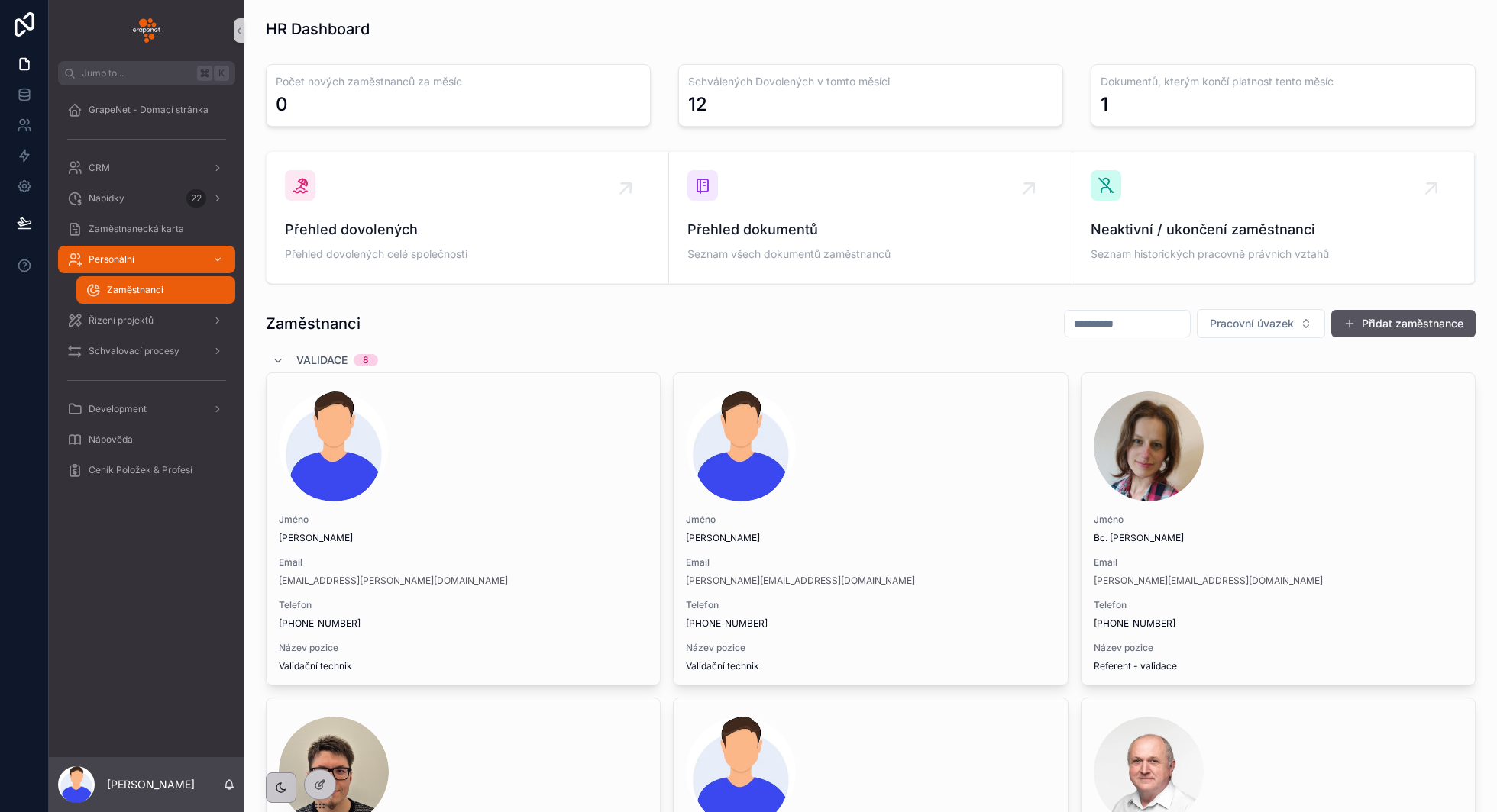
click at [530, 467] on div "scrollable content" at bounding box center [463, 446] width 369 height 110
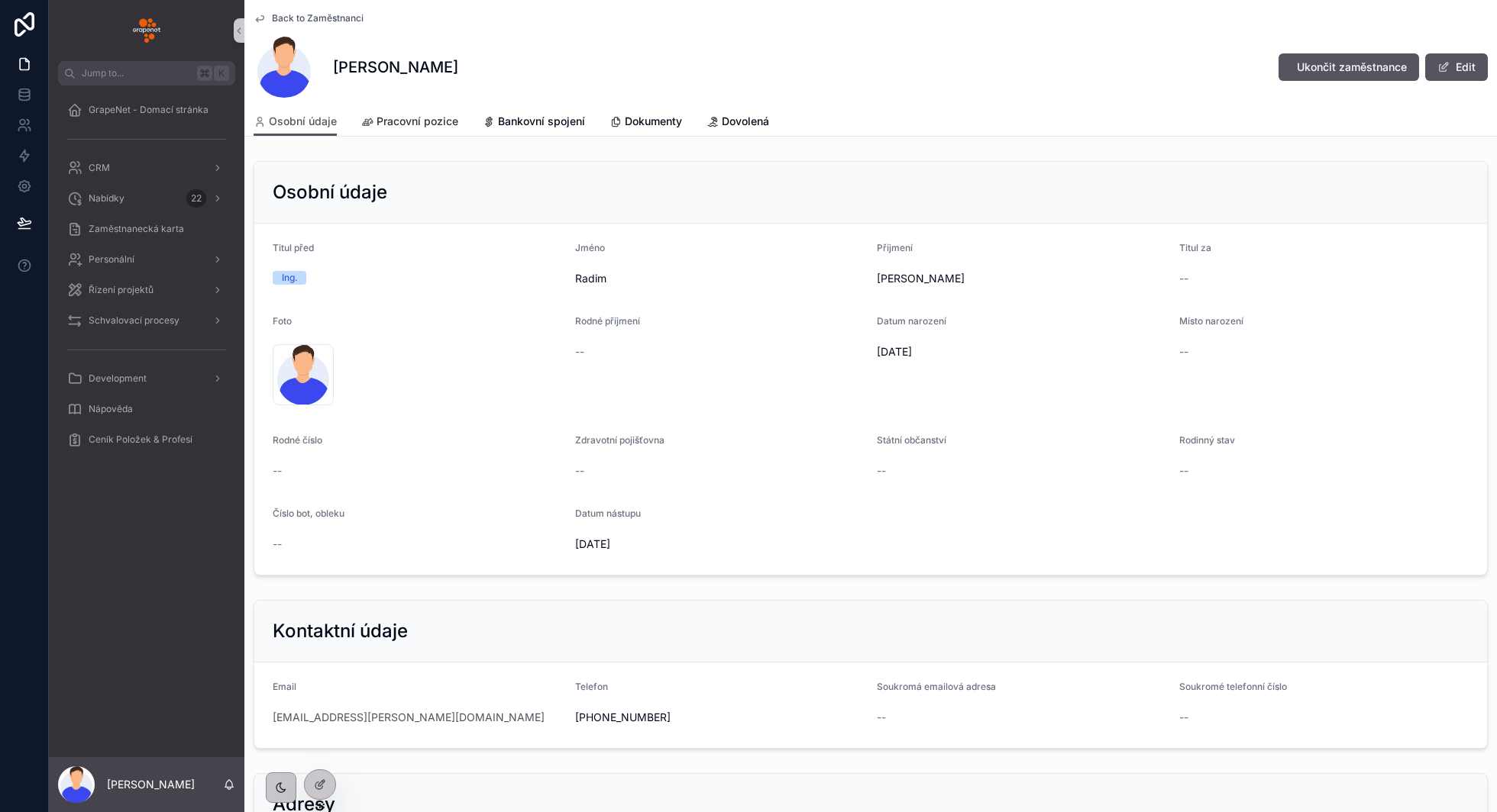
click at [393, 122] on span "Pracovní pozice" at bounding box center [417, 121] width 82 height 15
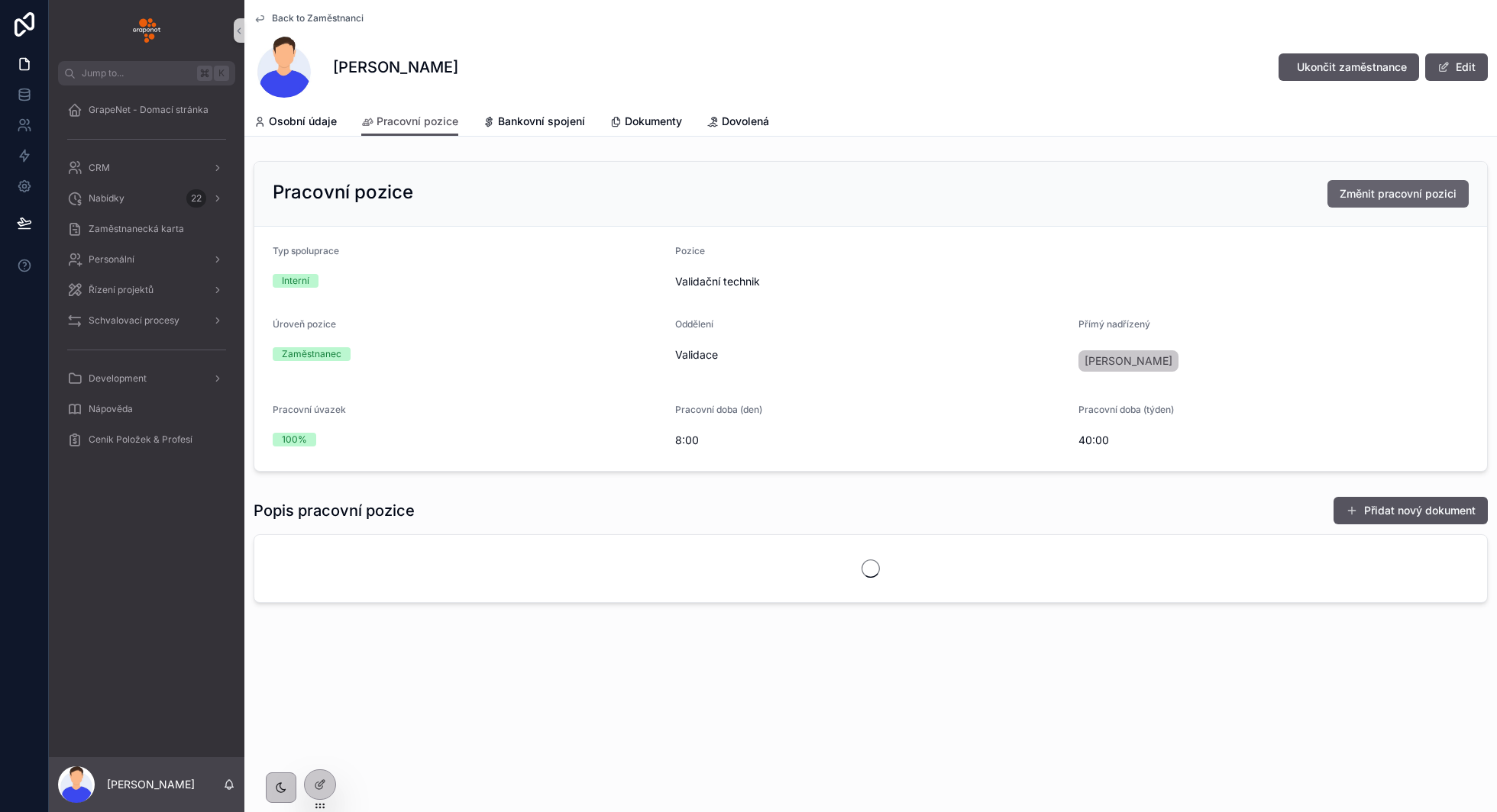
click at [1374, 196] on span "Změnit pracovní pozici" at bounding box center [1398, 194] width 117 height 15
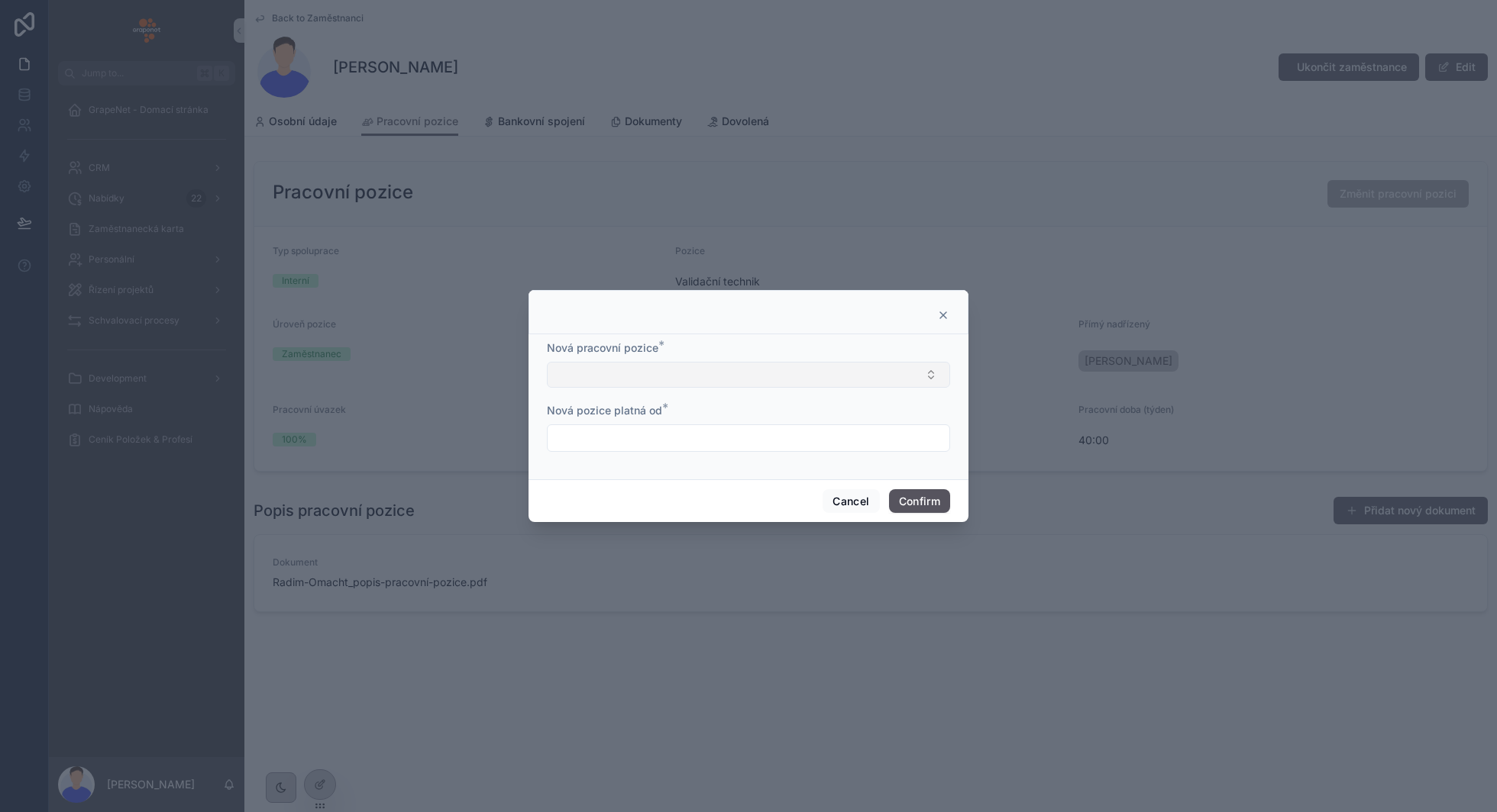
click at [804, 374] on button "Select Button" at bounding box center [748, 375] width 403 height 26
click at [816, 323] on div at bounding box center [748, 312] width 439 height 44
click at [768, 365] on button "Select Button" at bounding box center [748, 375] width 403 height 26
click at [757, 339] on div "Nová pracovní pozice * Nová pozice platná od *" at bounding box center [748, 406] width 439 height 145
click at [941, 323] on div at bounding box center [748, 312] width 439 height 44
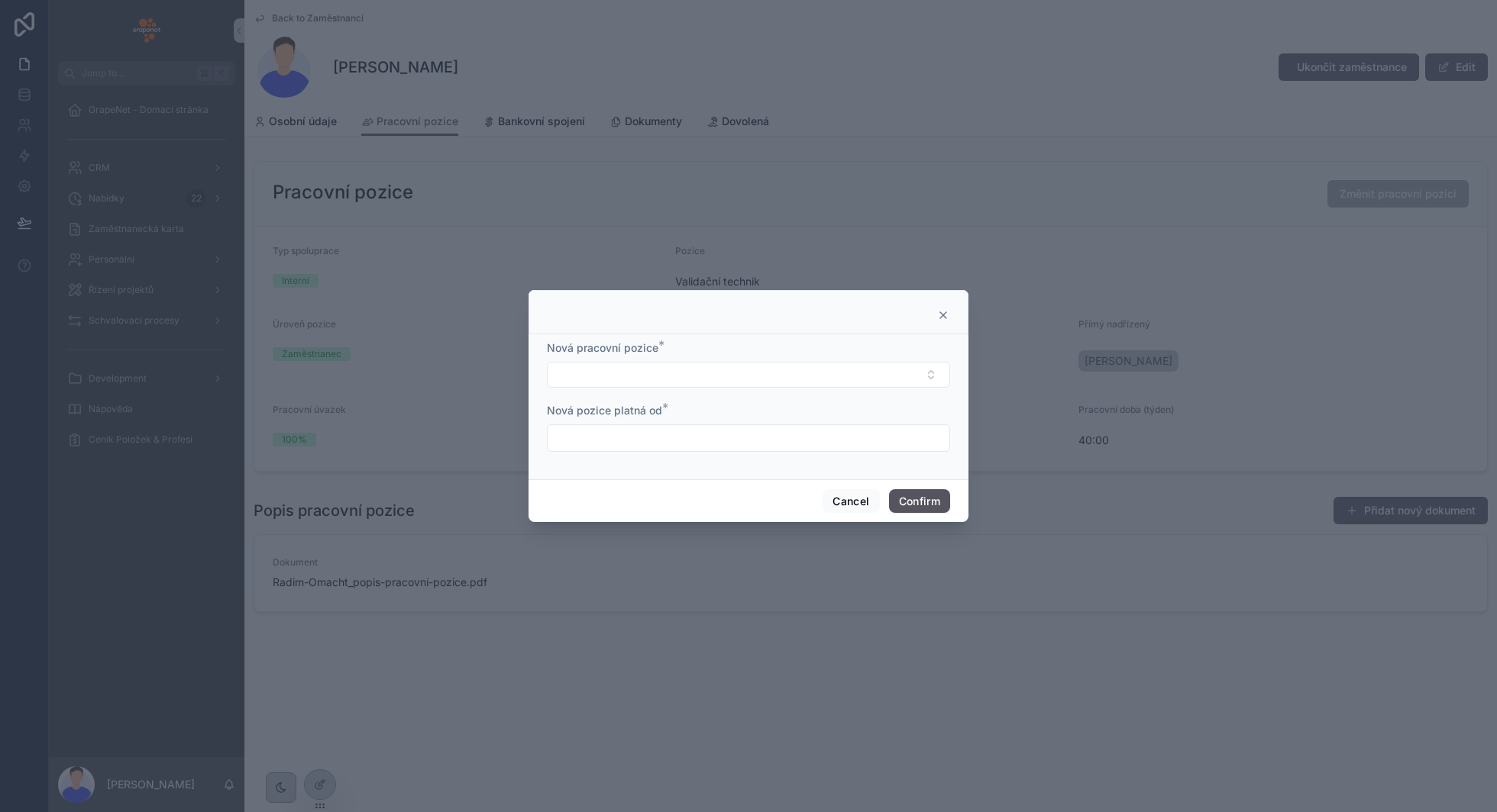
click at [943, 319] on icon at bounding box center [942, 315] width 12 height 12
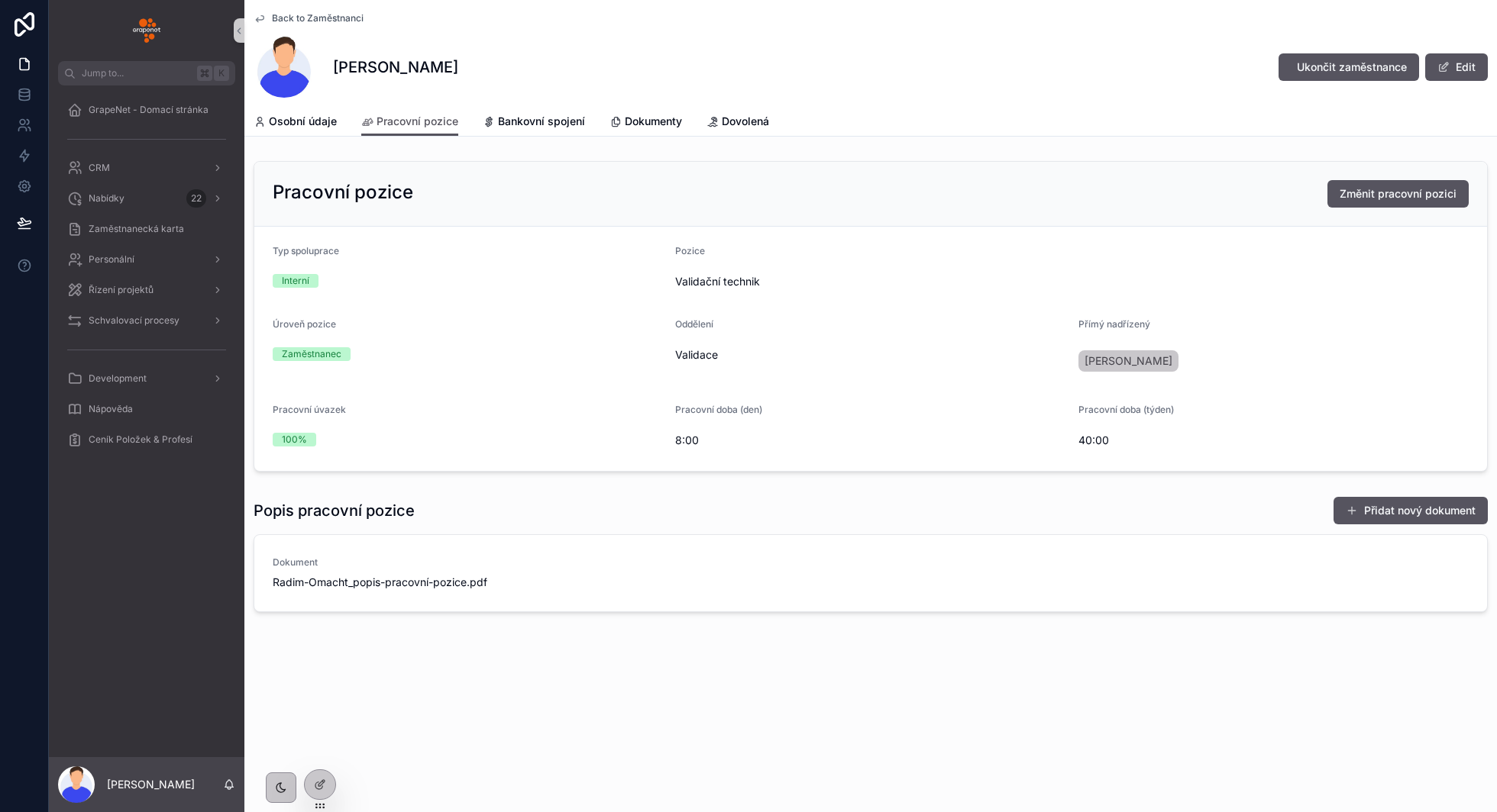
click at [912, 135] on div "Osobní údaje Pracovní pozice Bankovní spojení Dokumenty Dovolená" at bounding box center [870, 121] width 1234 height 29
click at [129, 196] on div "Nabídky 22" at bounding box center [147, 199] width 159 height 24
